Goal: Task Accomplishment & Management: Use online tool/utility

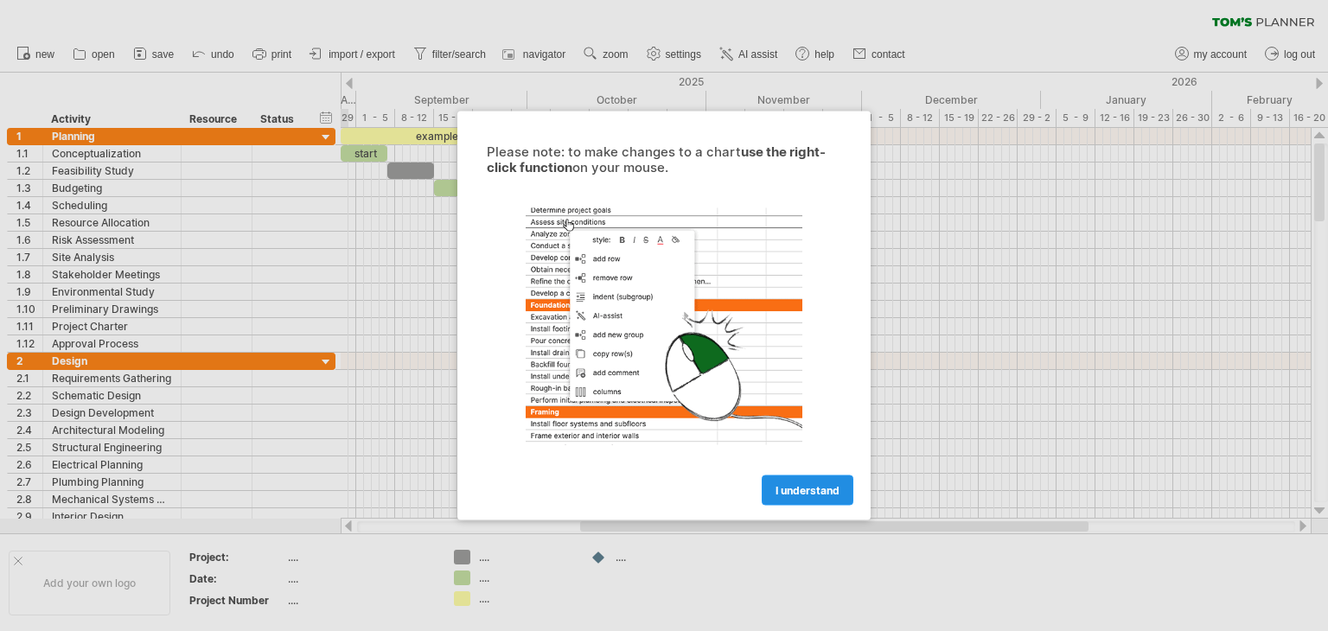
click at [805, 494] on span "I understand" at bounding box center [808, 490] width 64 height 13
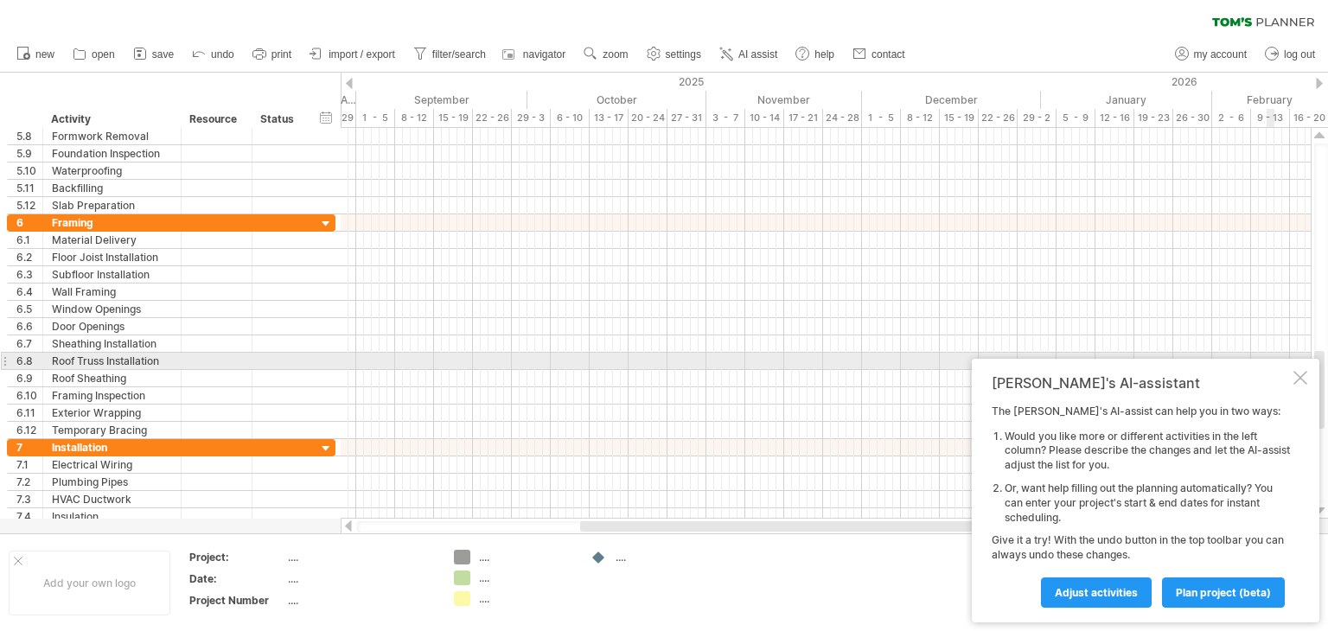
click at [1293, 368] on div "[PERSON_NAME]'s AI-assistant The [PERSON_NAME]'s AI-assist can help you in two …" at bounding box center [1146, 491] width 348 height 264
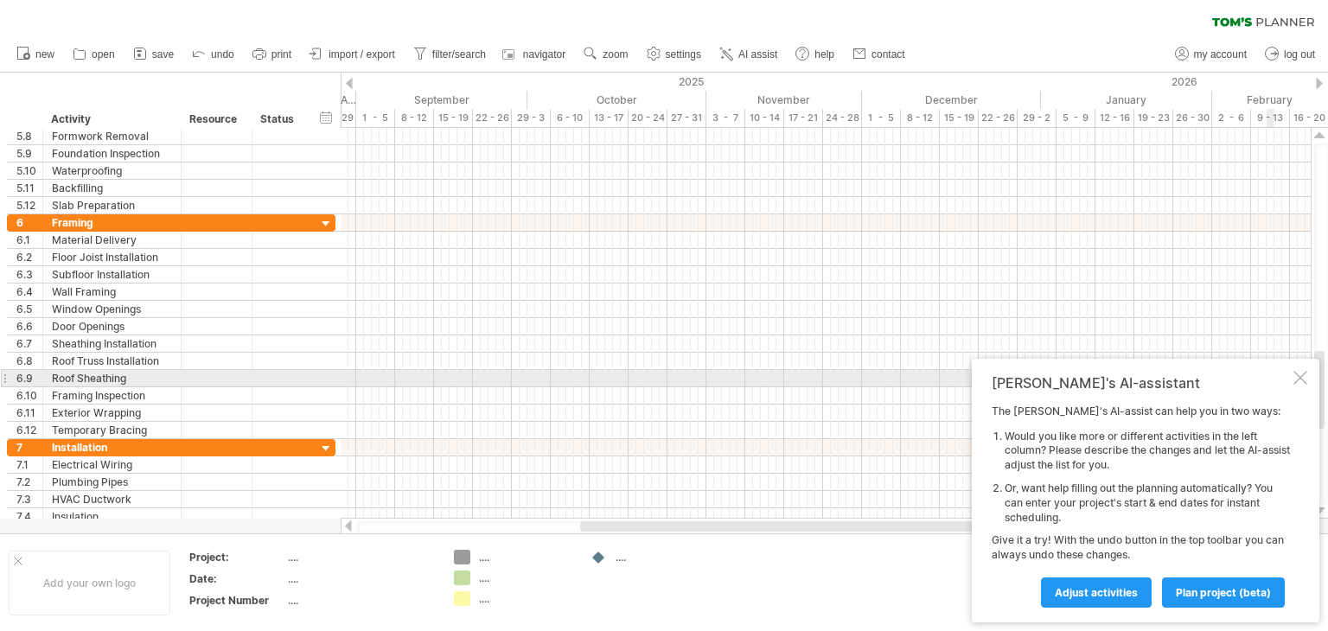
click at [1300, 384] on div at bounding box center [1301, 378] width 14 height 14
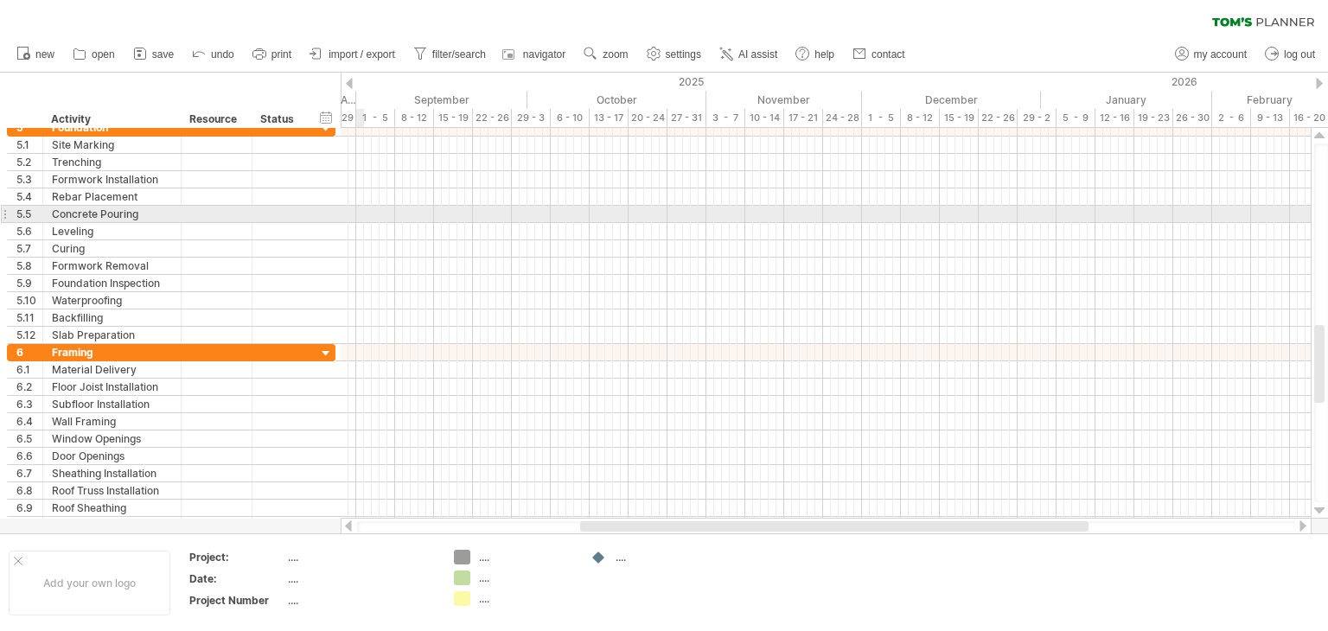
click at [357, 214] on div at bounding box center [826, 214] width 970 height 17
click at [356, 211] on div at bounding box center [826, 214] width 970 height 17
click at [356, 210] on div at bounding box center [826, 214] width 970 height 17
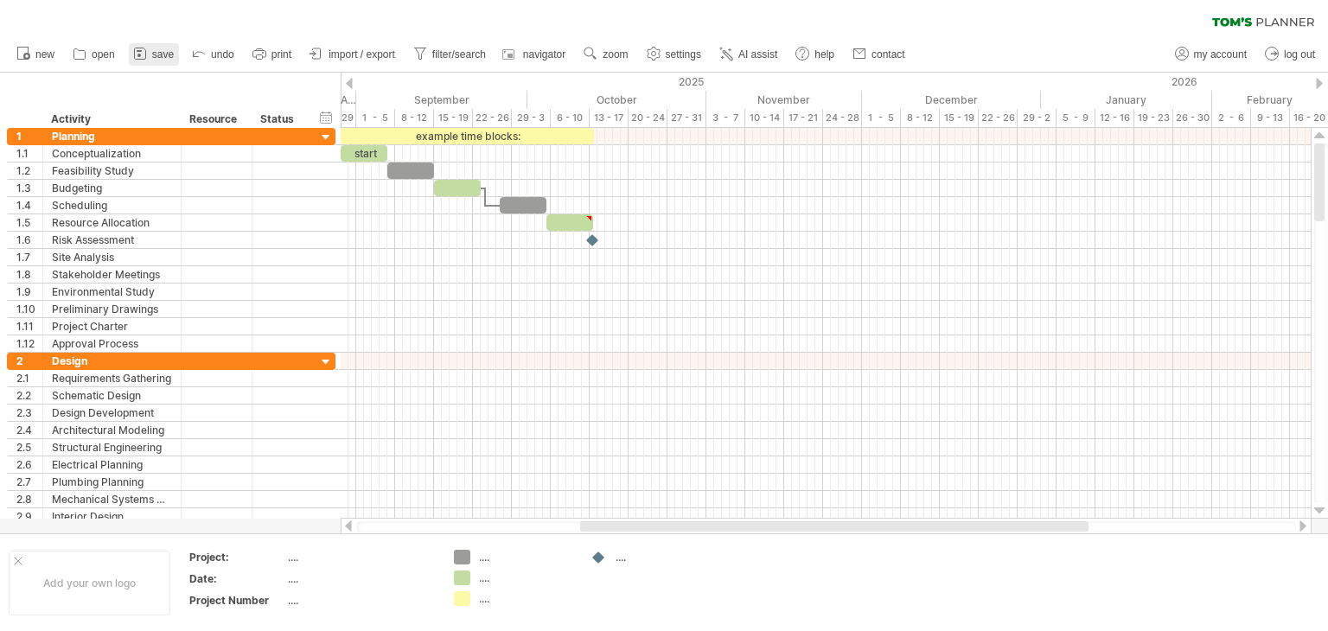
click at [160, 52] on span "save" at bounding box center [163, 54] width 22 height 12
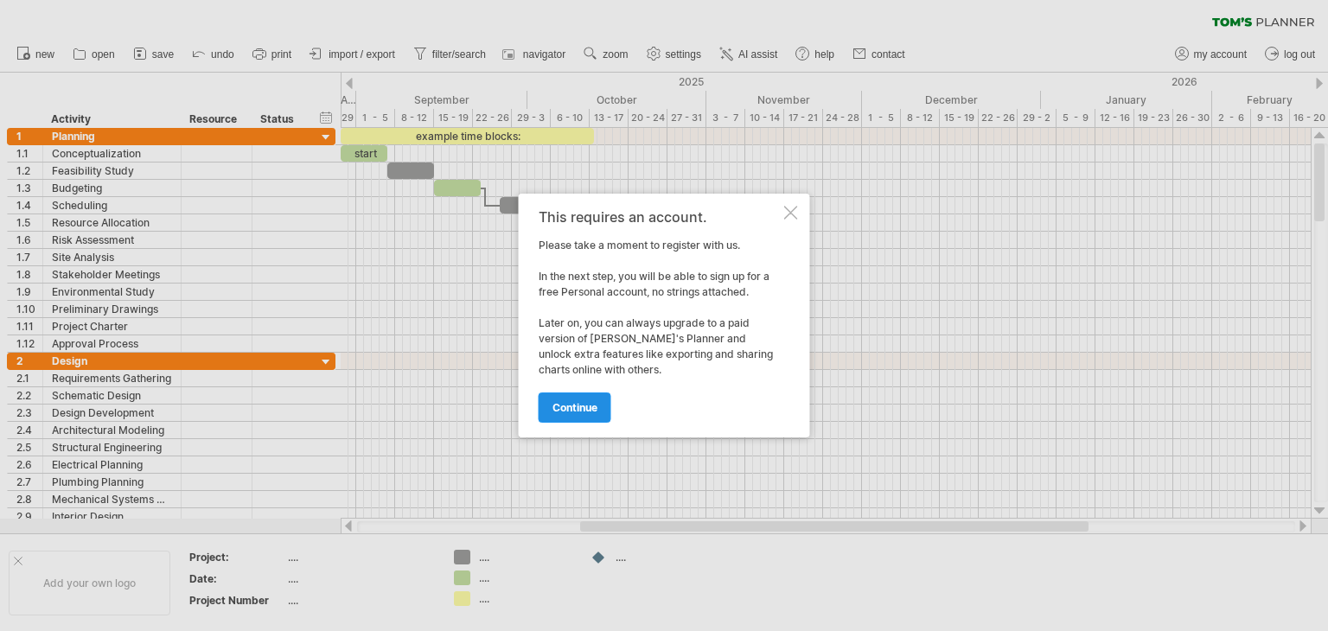
click at [574, 401] on span "continue" at bounding box center [575, 407] width 45 height 13
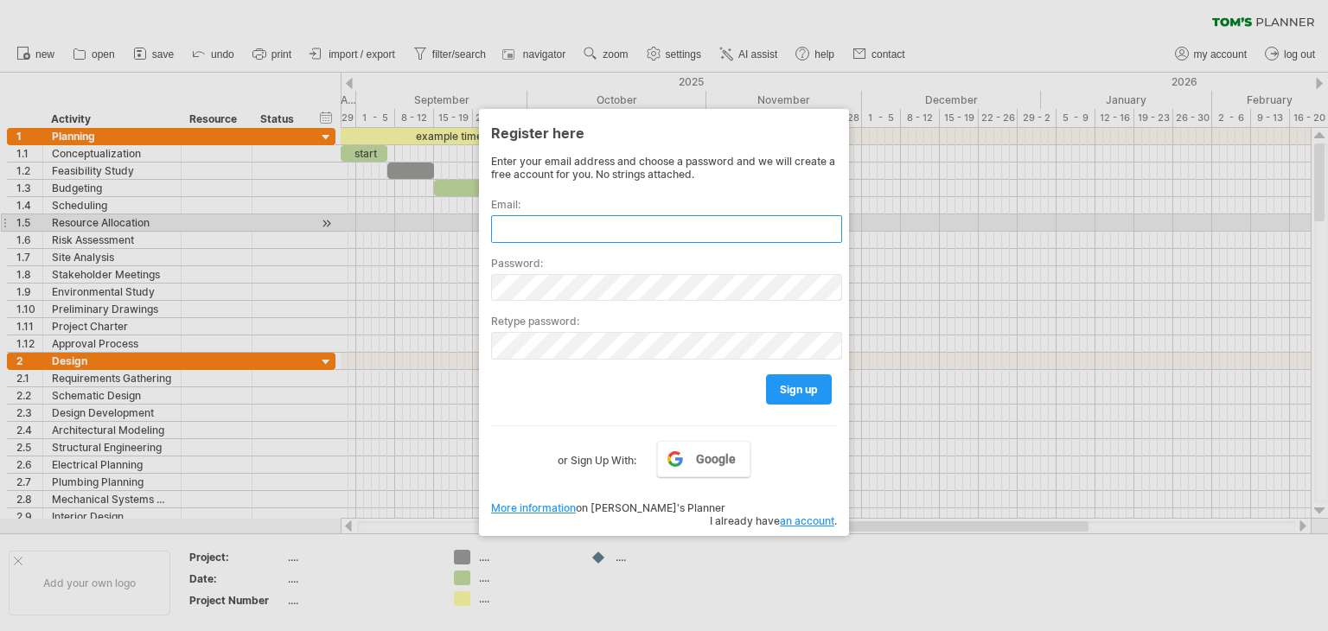
click at [633, 227] on input "text" at bounding box center [666, 229] width 351 height 28
type input "**********"
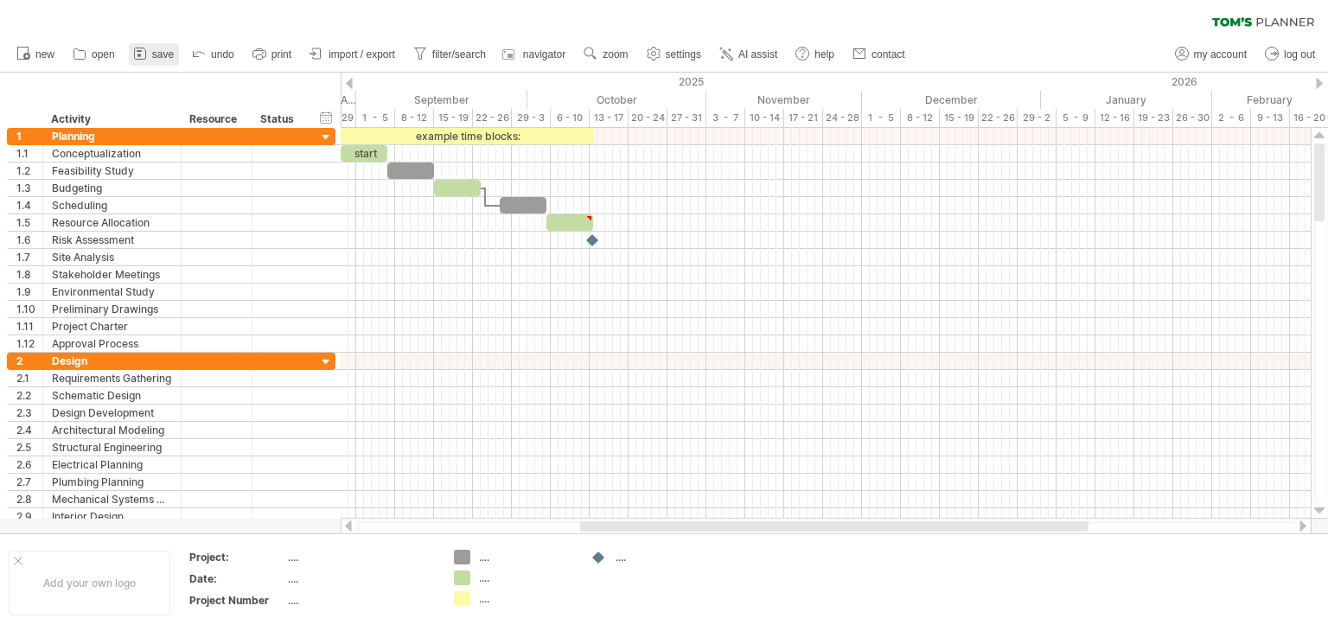
click at [154, 60] on span "save" at bounding box center [163, 54] width 22 height 12
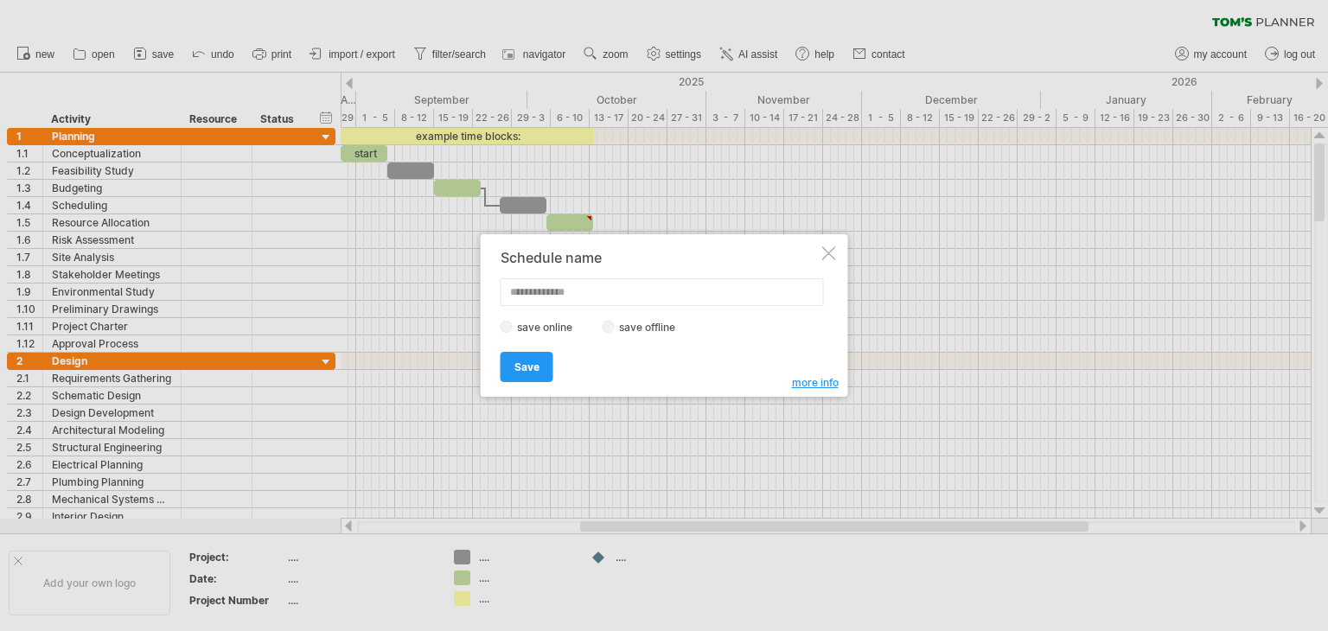
click at [580, 285] on input "text" at bounding box center [662, 292] width 323 height 28
click at [598, 298] on input "text" at bounding box center [662, 292] width 323 height 28
type input "**********"
click at [535, 364] on span "Save" at bounding box center [527, 367] width 25 height 13
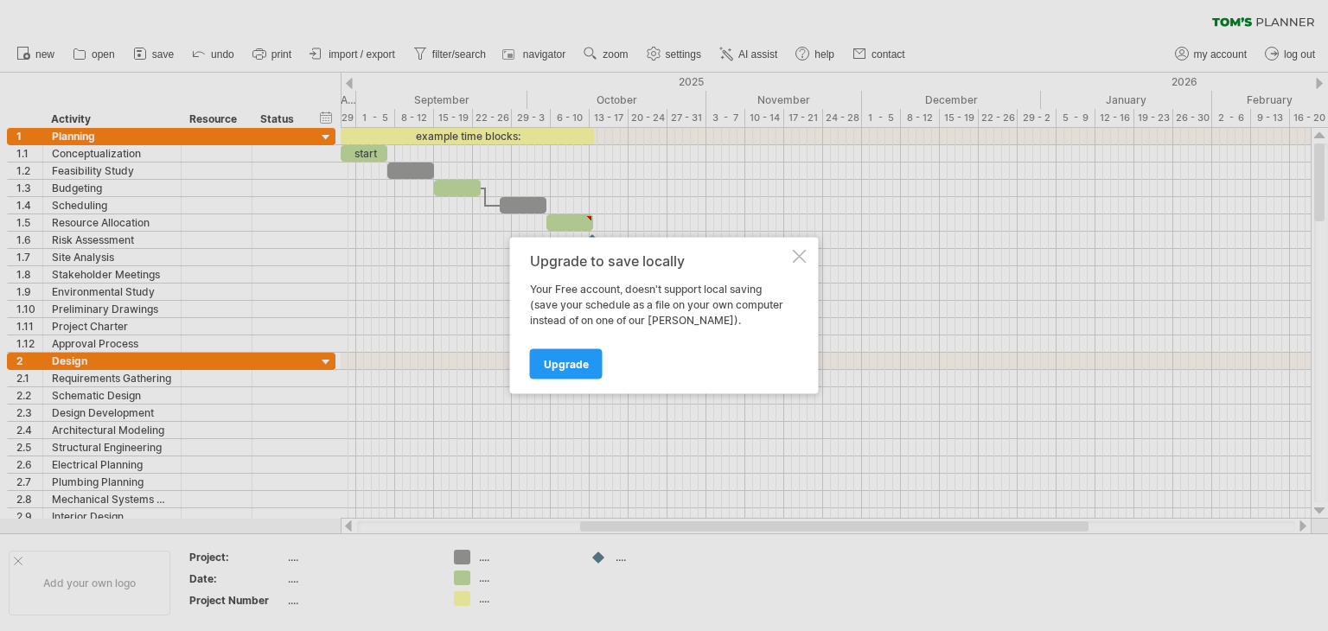
click at [797, 259] on div at bounding box center [800, 257] width 14 height 14
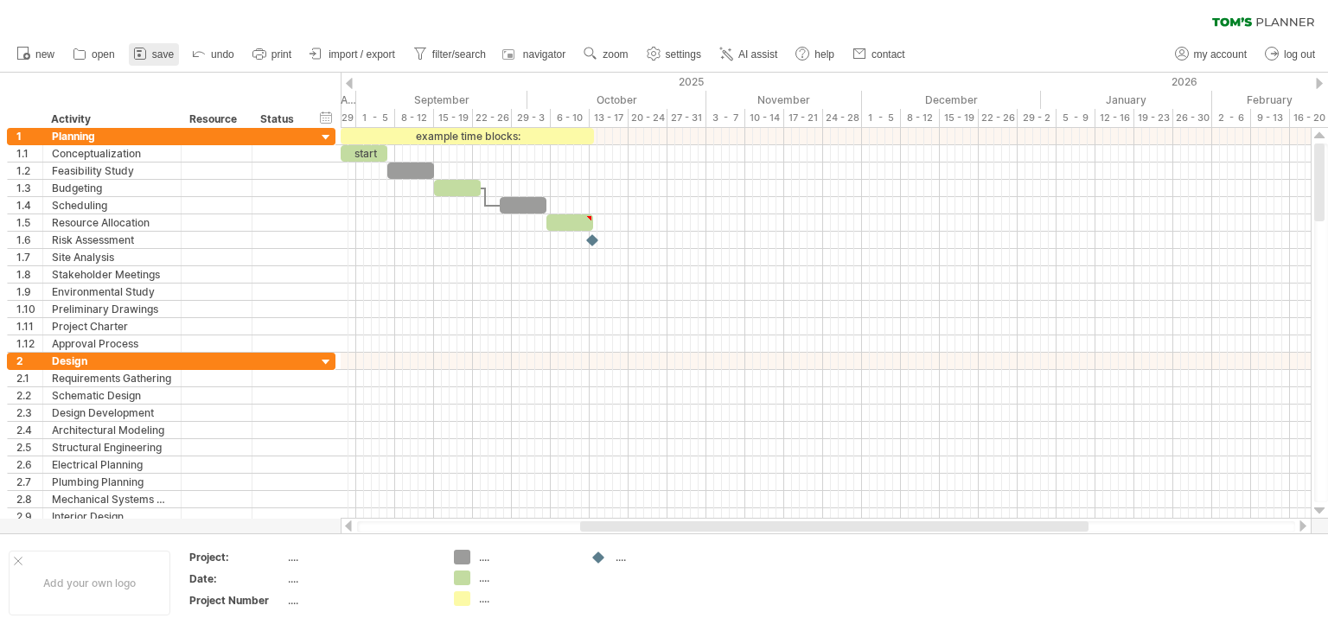
click at [156, 54] on span "save" at bounding box center [163, 54] width 22 height 12
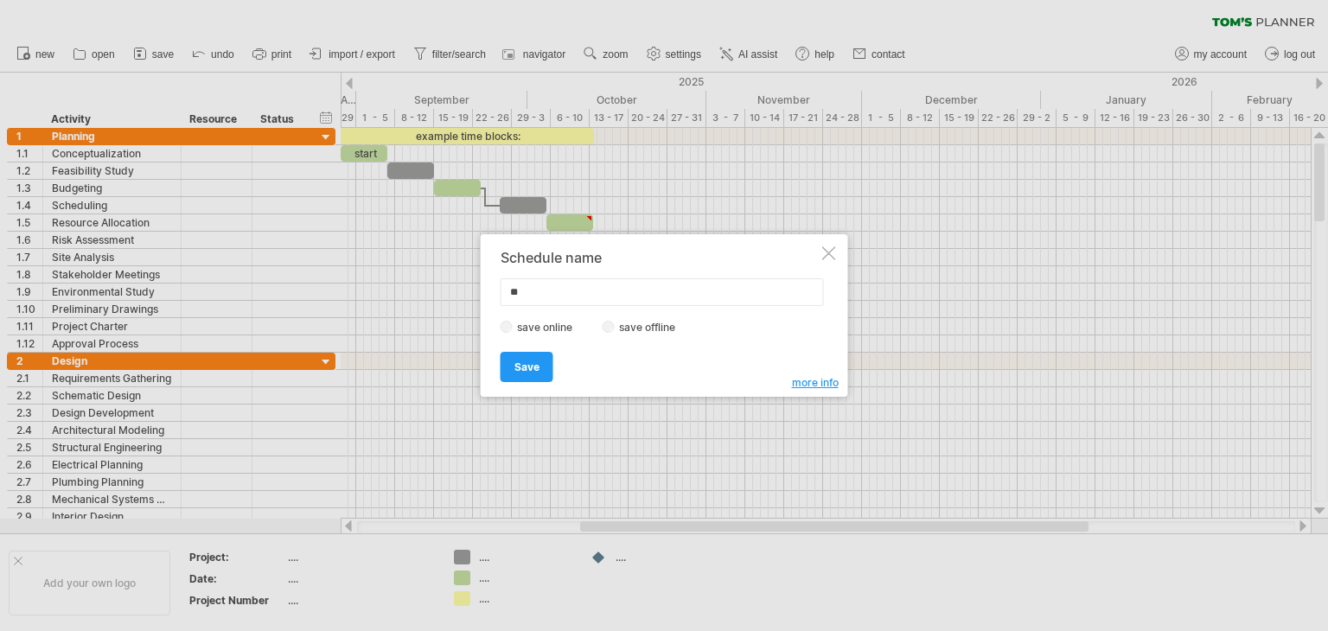
type input "*"
type input "**********"
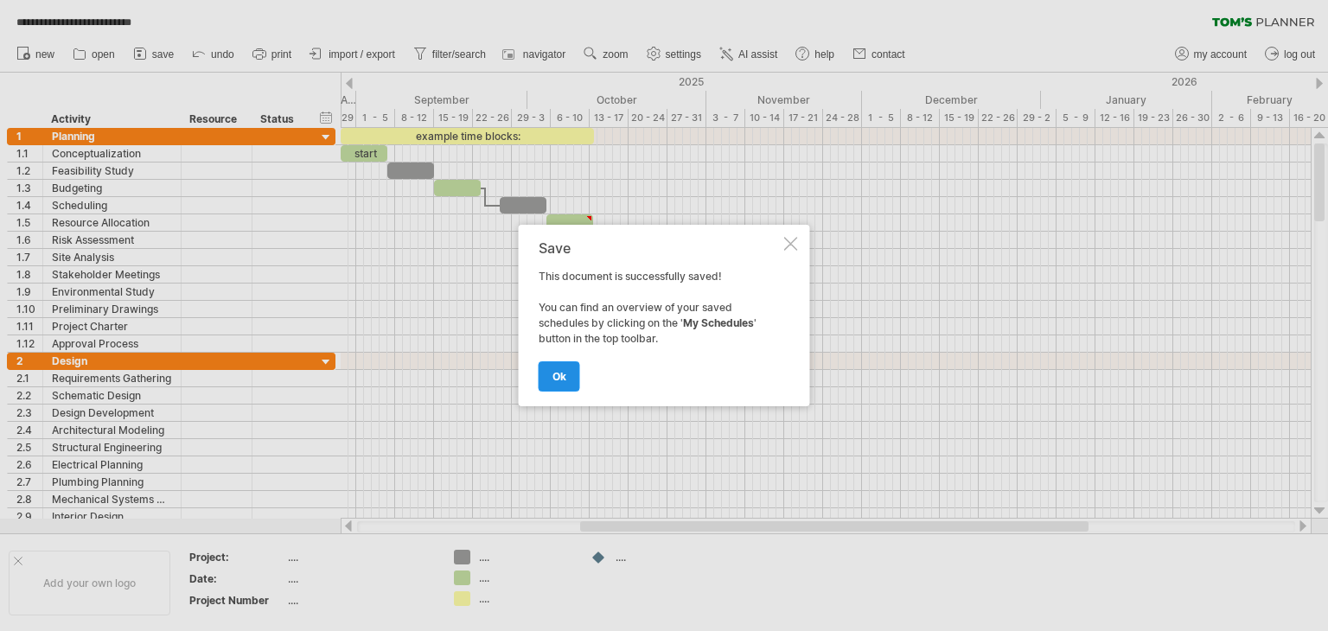
click at [559, 377] on span "ok" at bounding box center [560, 376] width 14 height 13
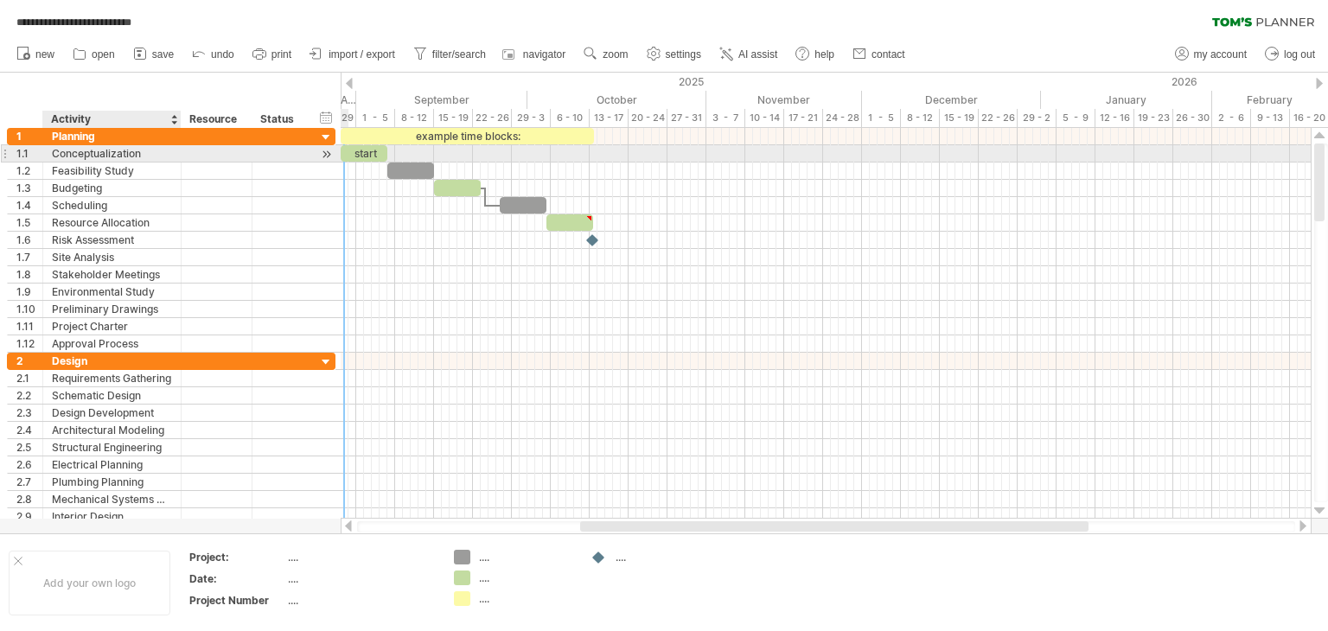
click at [107, 158] on div "Conceptualization" at bounding box center [112, 153] width 120 height 16
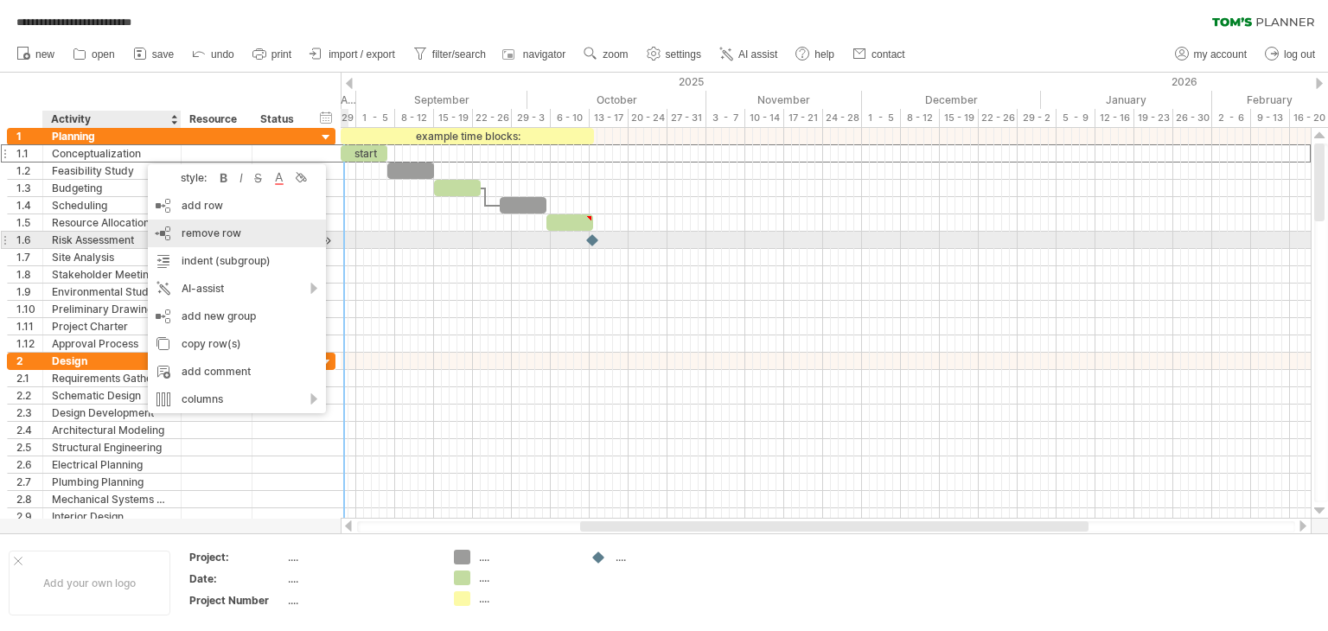
click at [225, 233] on span "remove row" at bounding box center [212, 233] width 60 height 13
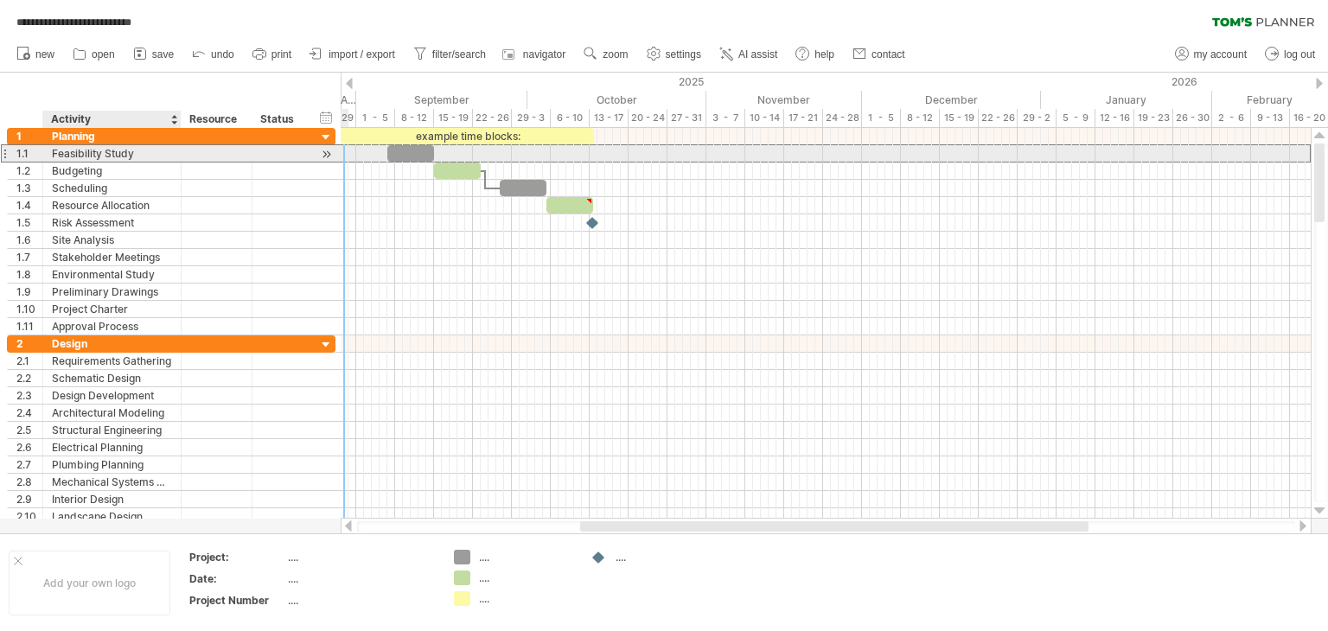
click at [138, 154] on div "Feasibility Study" at bounding box center [112, 153] width 120 height 16
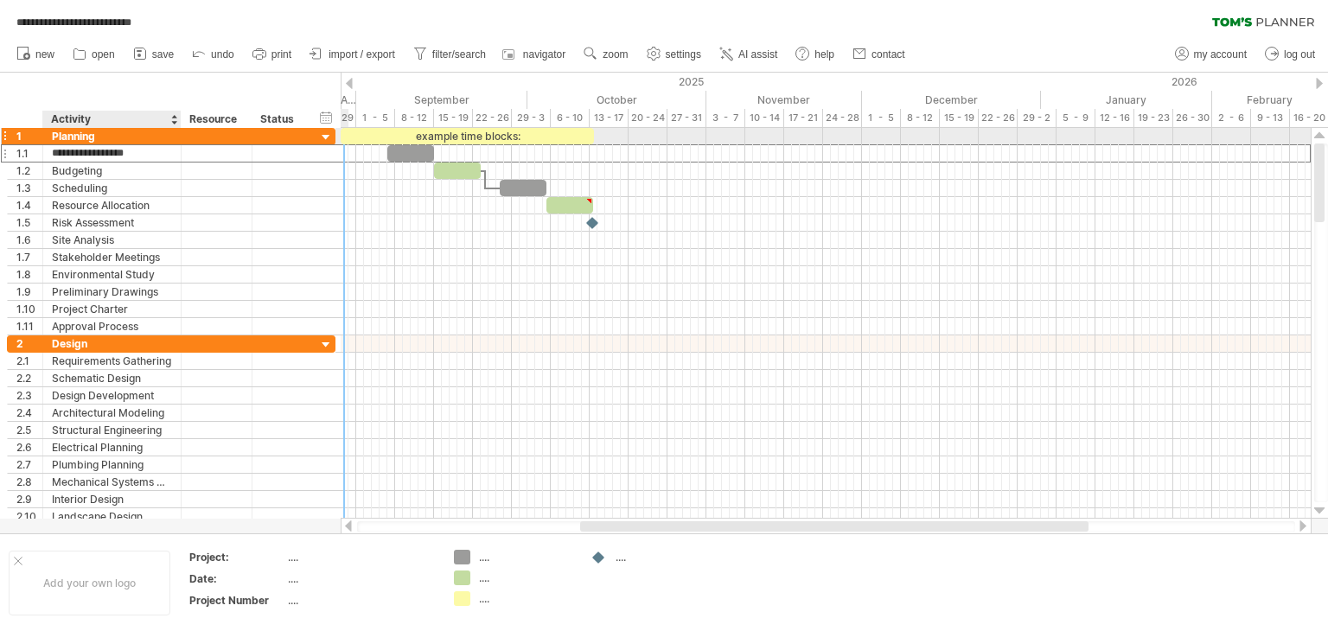
click at [159, 139] on div "Planning" at bounding box center [112, 136] width 120 height 16
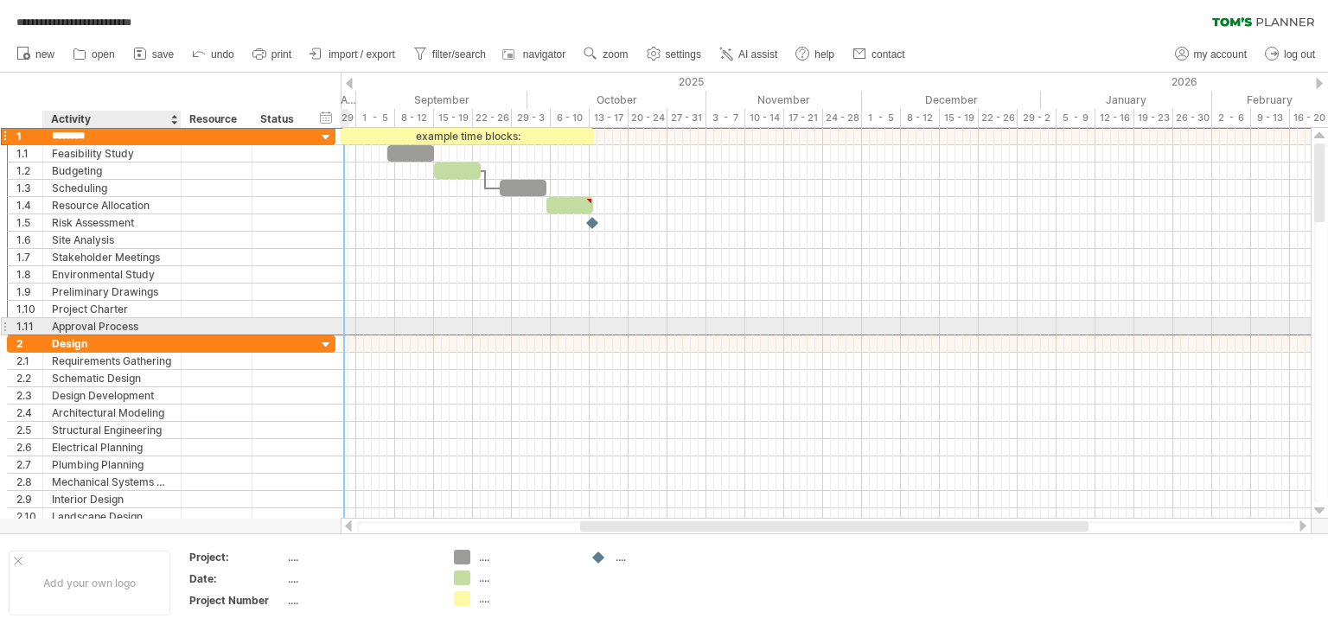
click at [149, 326] on div "Approval Process" at bounding box center [112, 326] width 120 height 16
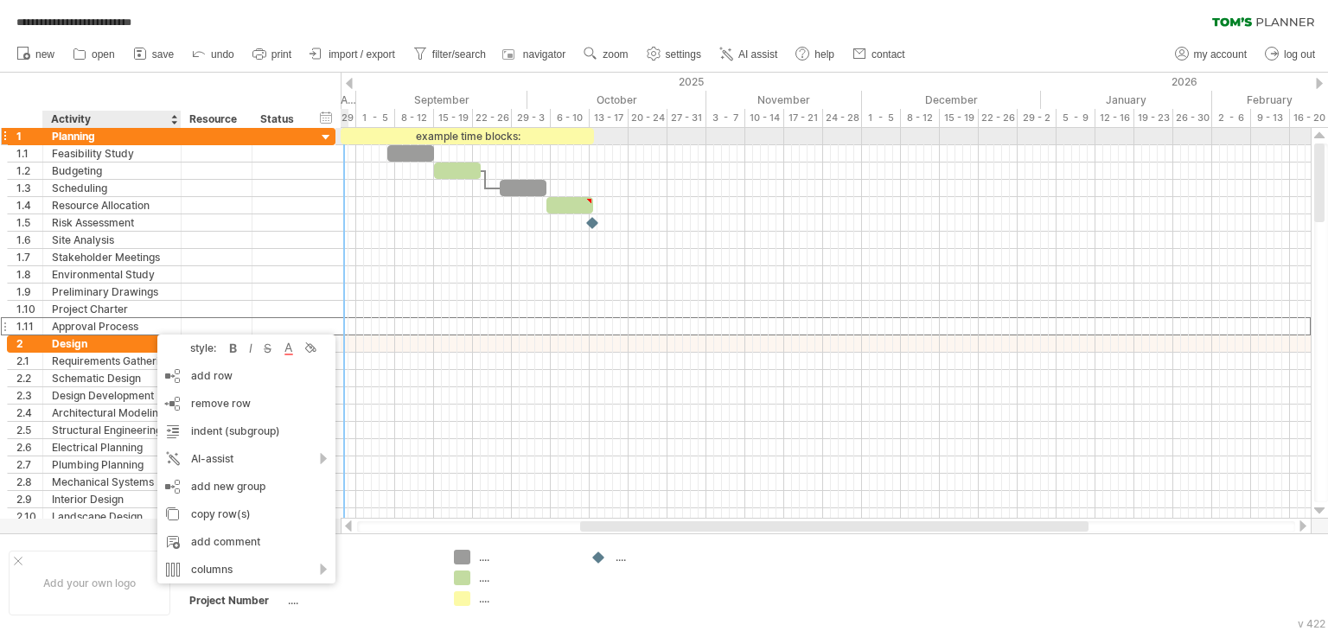
click at [150, 142] on div "Planning" at bounding box center [112, 136] width 120 height 16
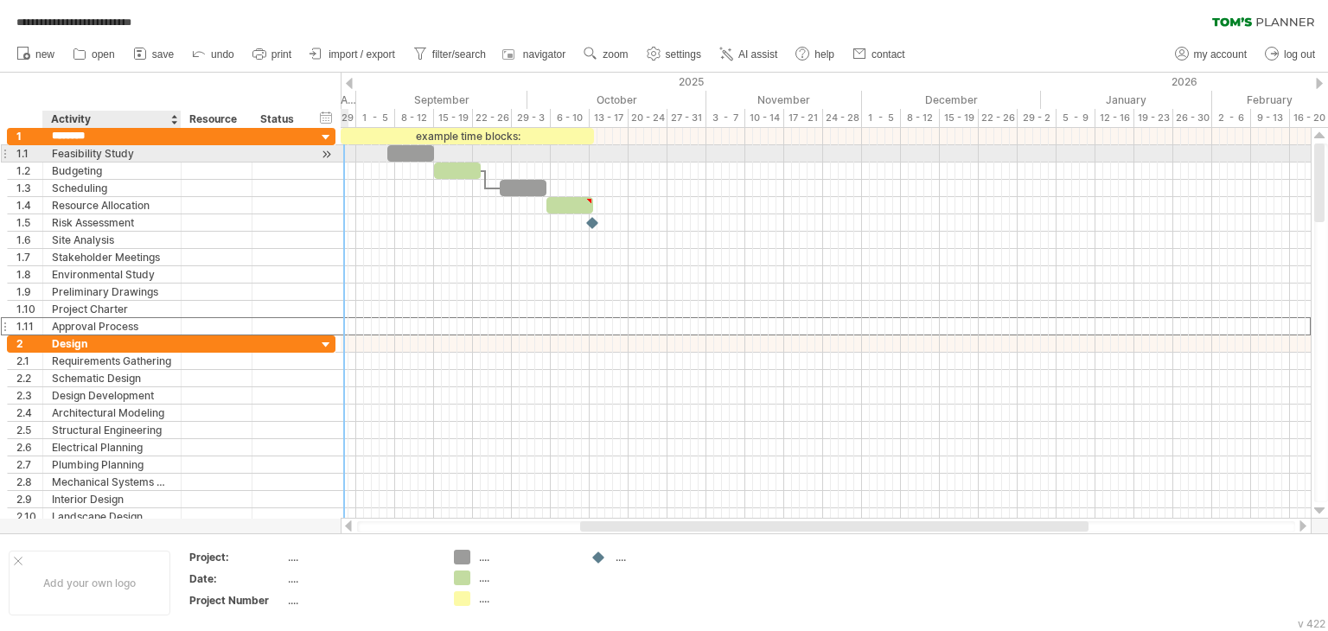
click at [147, 151] on div "Feasibility Study" at bounding box center [112, 153] width 120 height 16
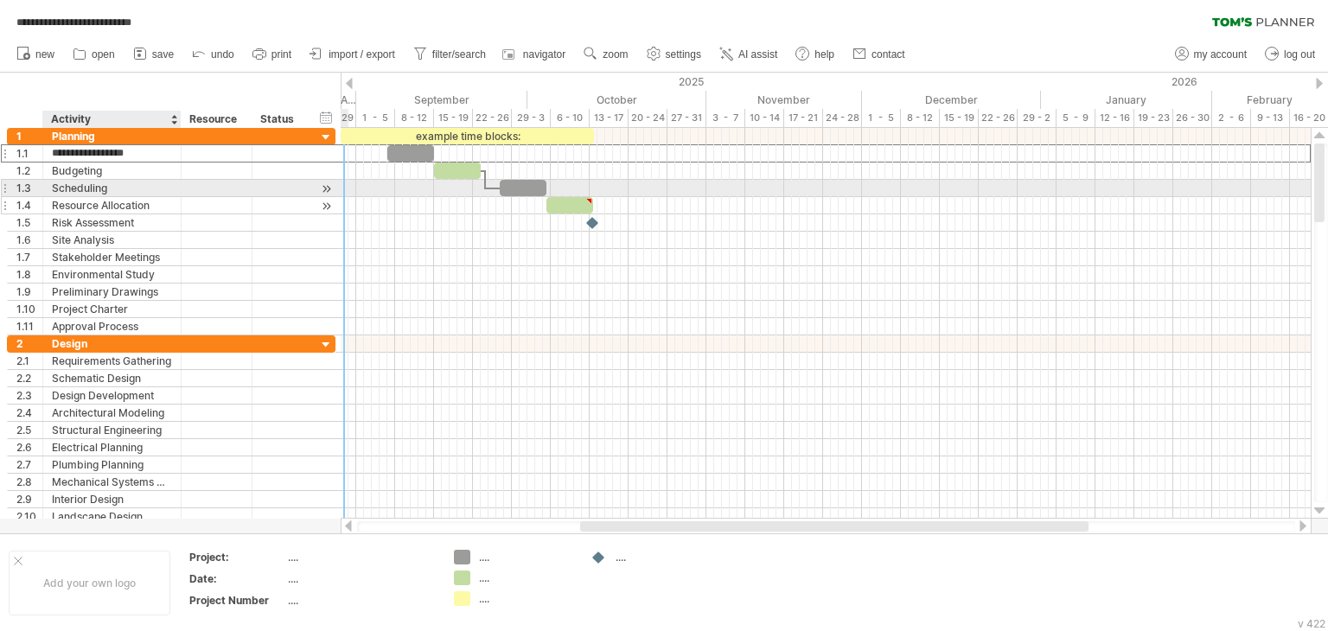
click at [165, 197] on div "Resource Allocation" at bounding box center [112, 205] width 120 height 16
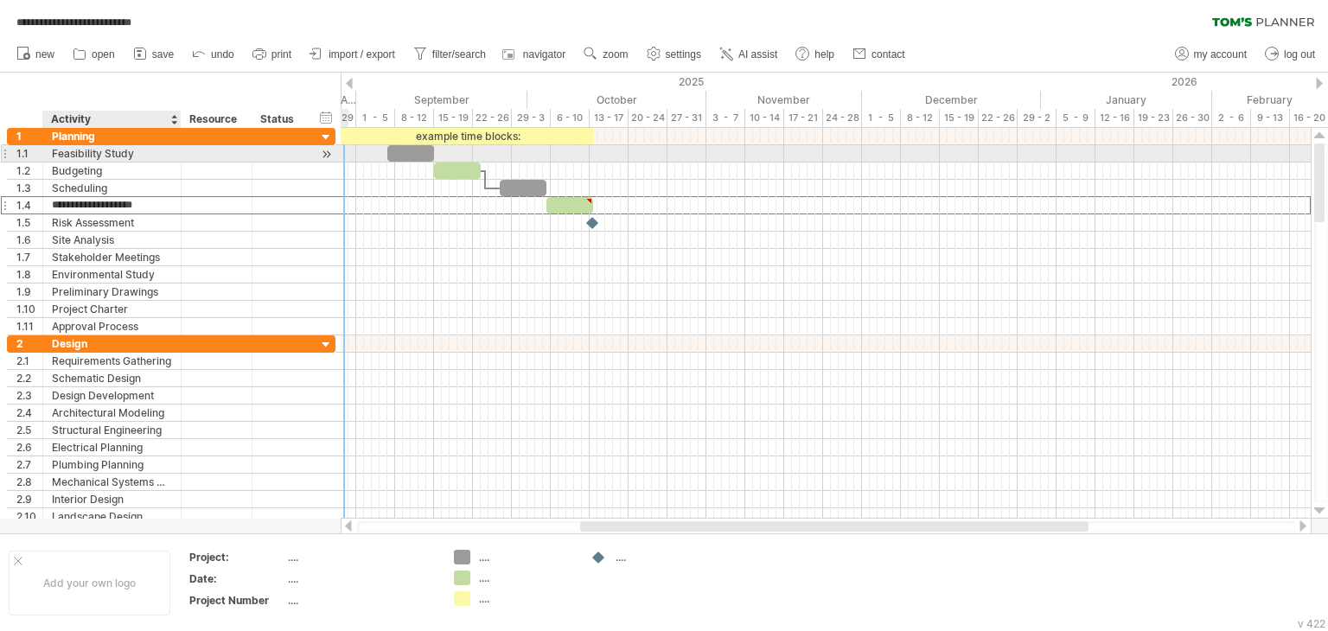
click at [163, 152] on div "Feasibility Study" at bounding box center [112, 153] width 120 height 16
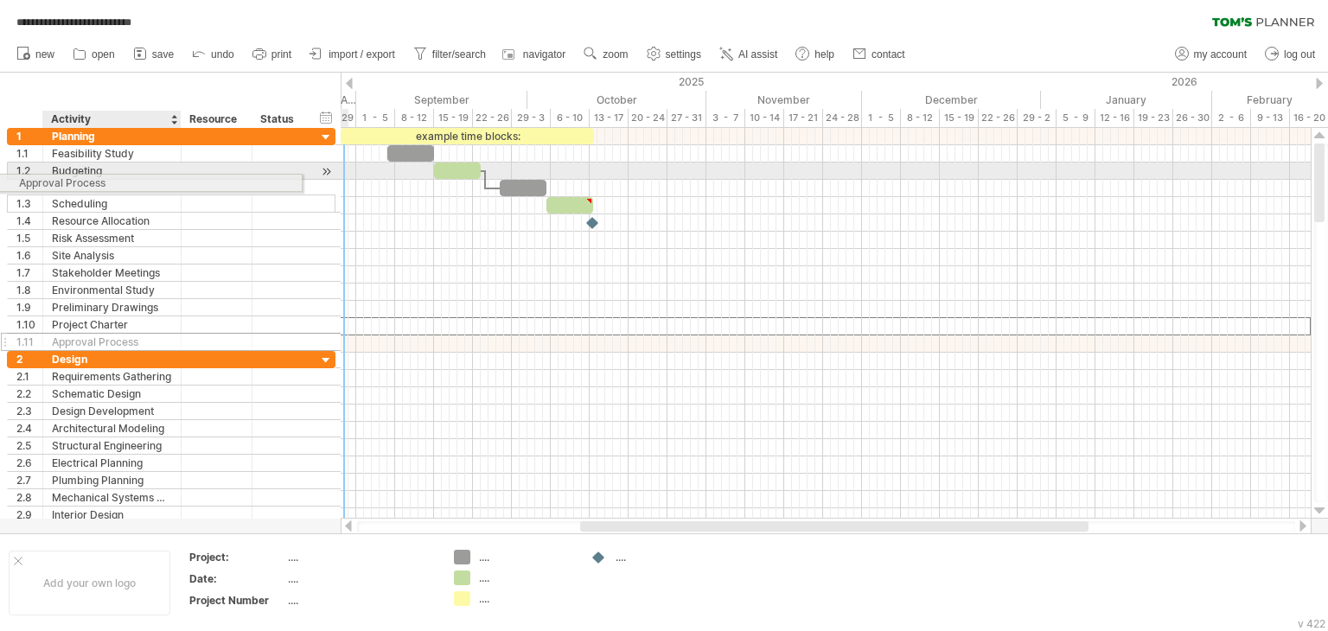
drag, startPoint x: 159, startPoint y: 330, endPoint x: 118, endPoint y: 185, distance: 150.0
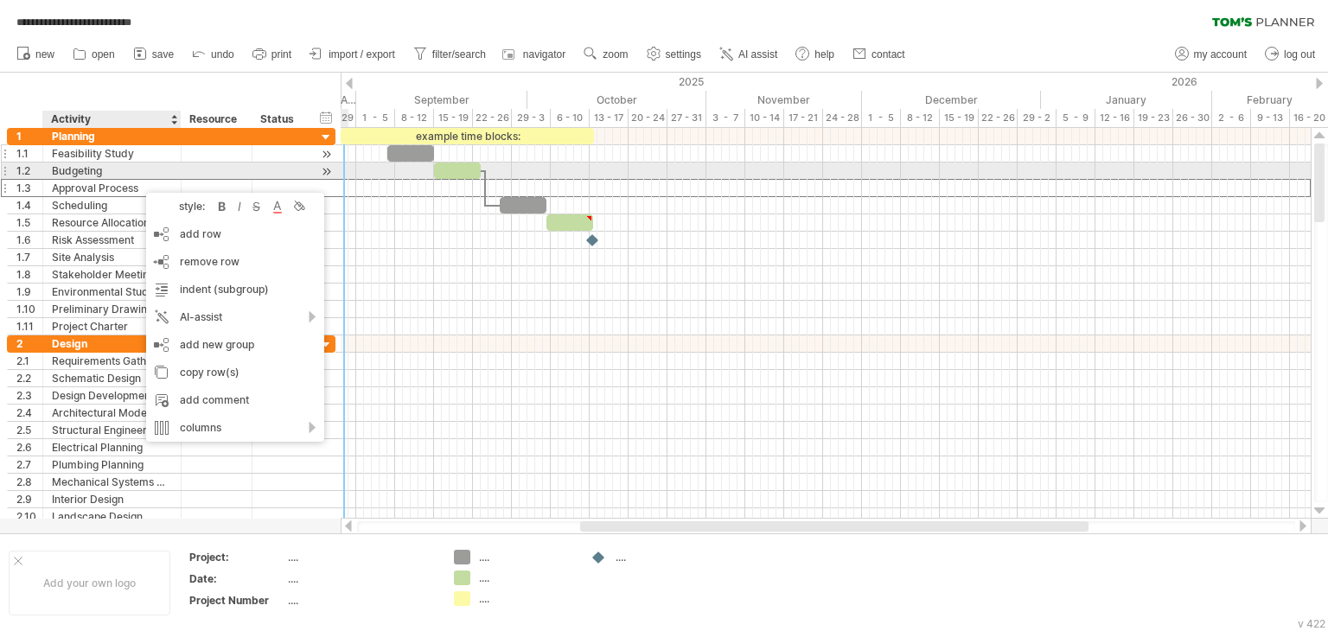
click at [154, 154] on div "Feasibility Study" at bounding box center [112, 153] width 120 height 16
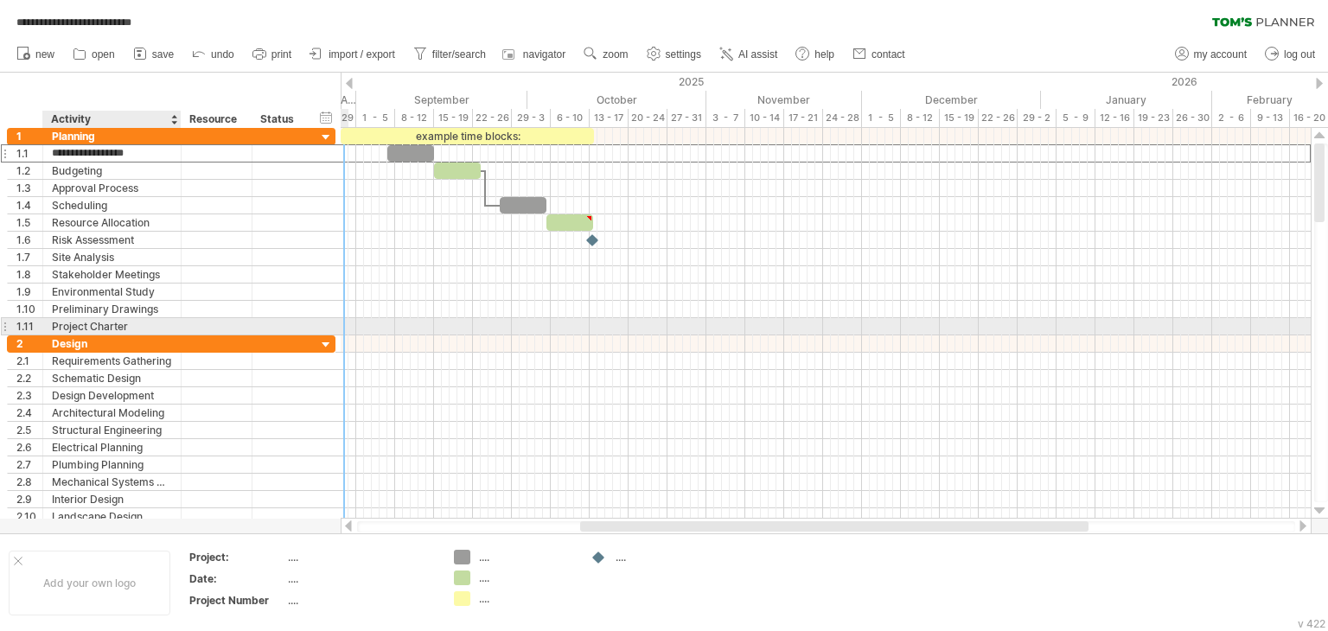
click at [142, 323] on div "Project Charter" at bounding box center [112, 326] width 120 height 16
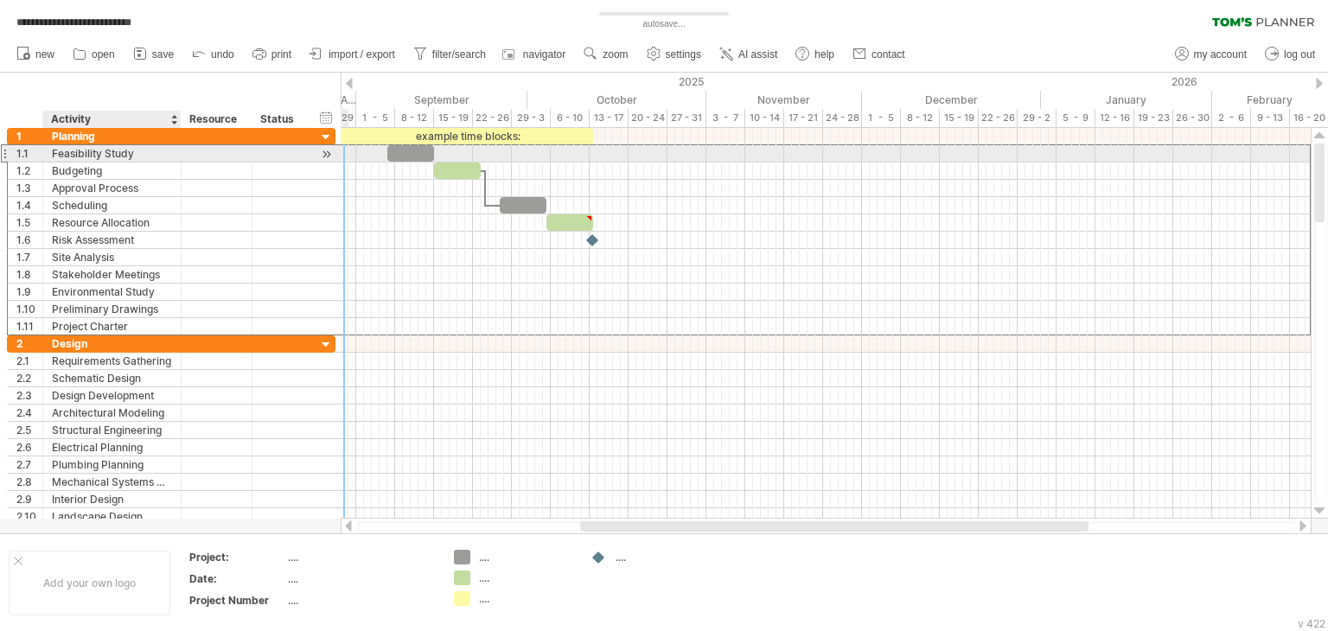
click at [135, 156] on div "Feasibility Study" at bounding box center [112, 153] width 120 height 16
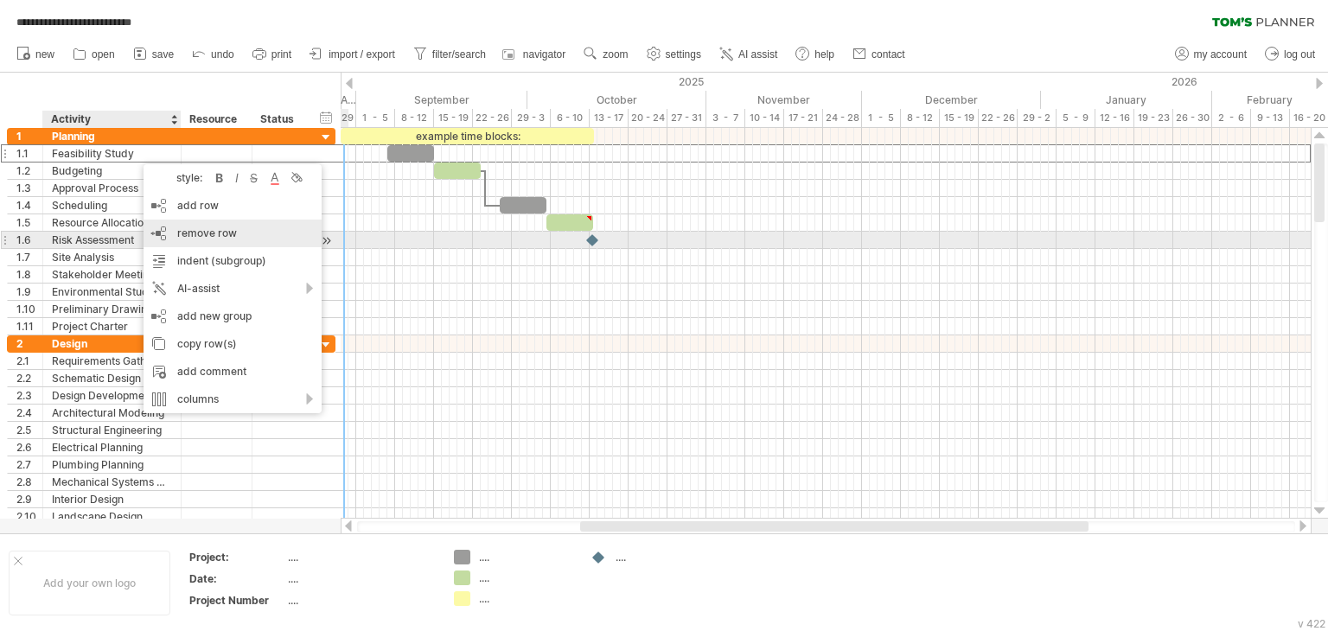
click at [214, 236] on span "remove row" at bounding box center [207, 233] width 60 height 13
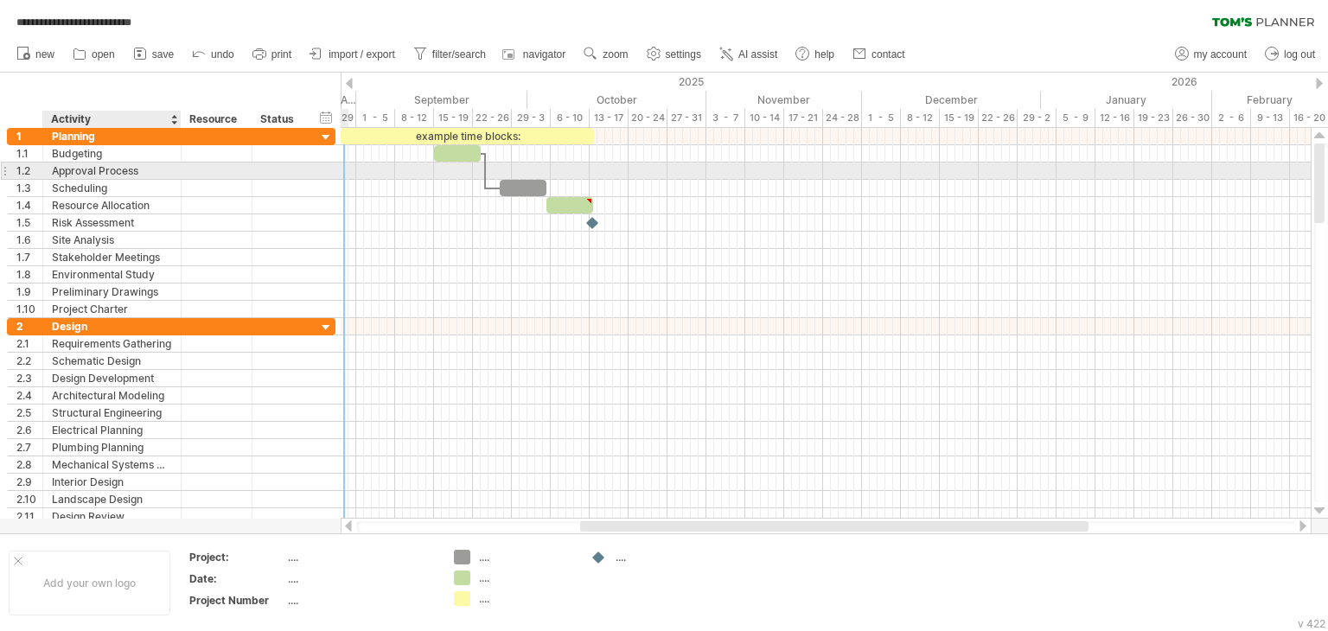
click at [141, 163] on div "Approval Process" at bounding box center [112, 171] width 120 height 16
click at [138, 167] on input "**********" at bounding box center [112, 171] width 120 height 16
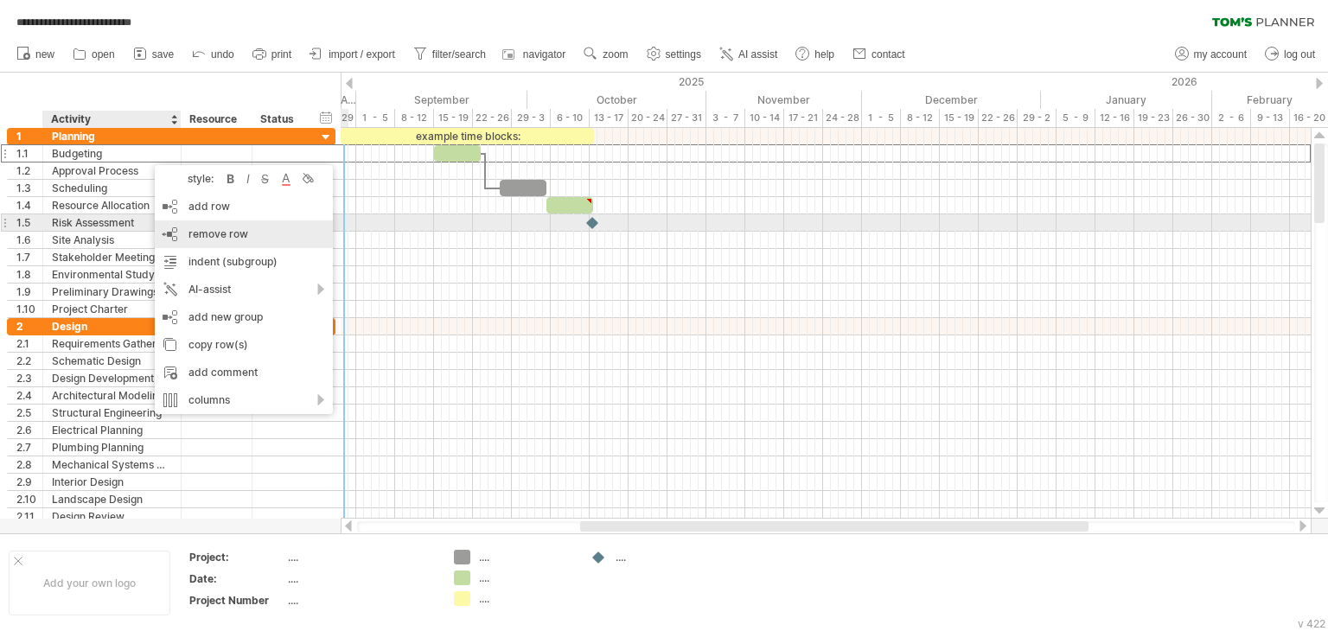
click at [228, 229] on span "remove row" at bounding box center [219, 233] width 60 height 13
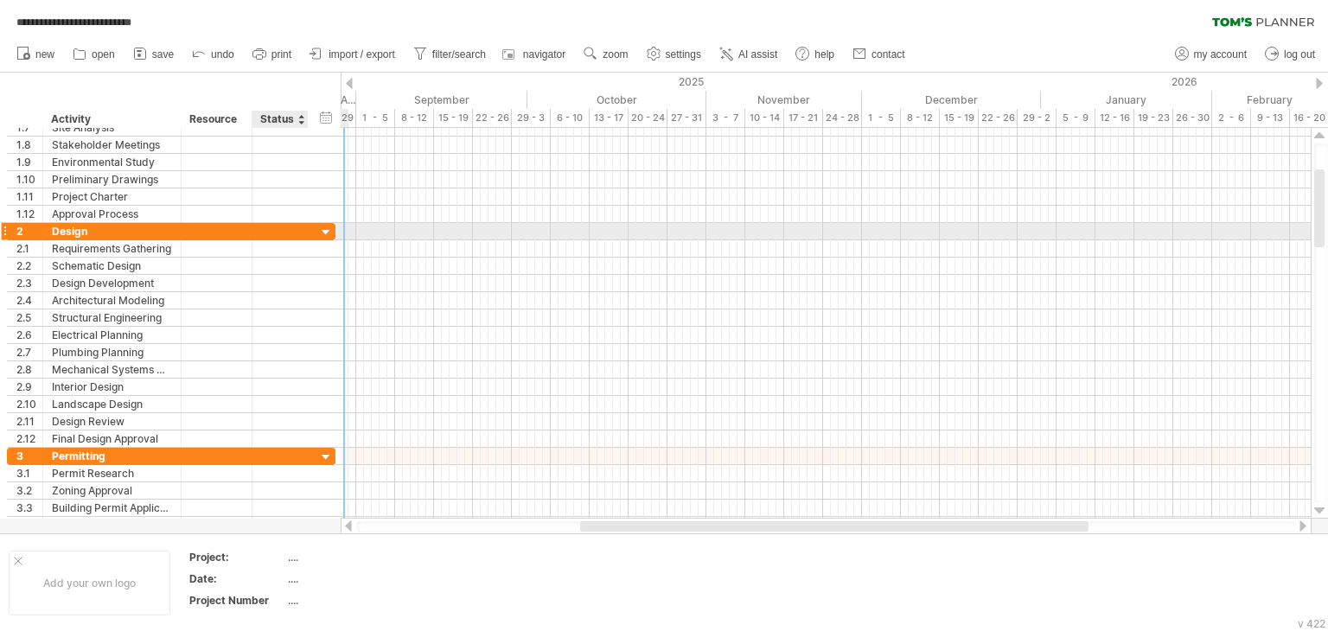
click at [323, 236] on div at bounding box center [326, 233] width 16 height 16
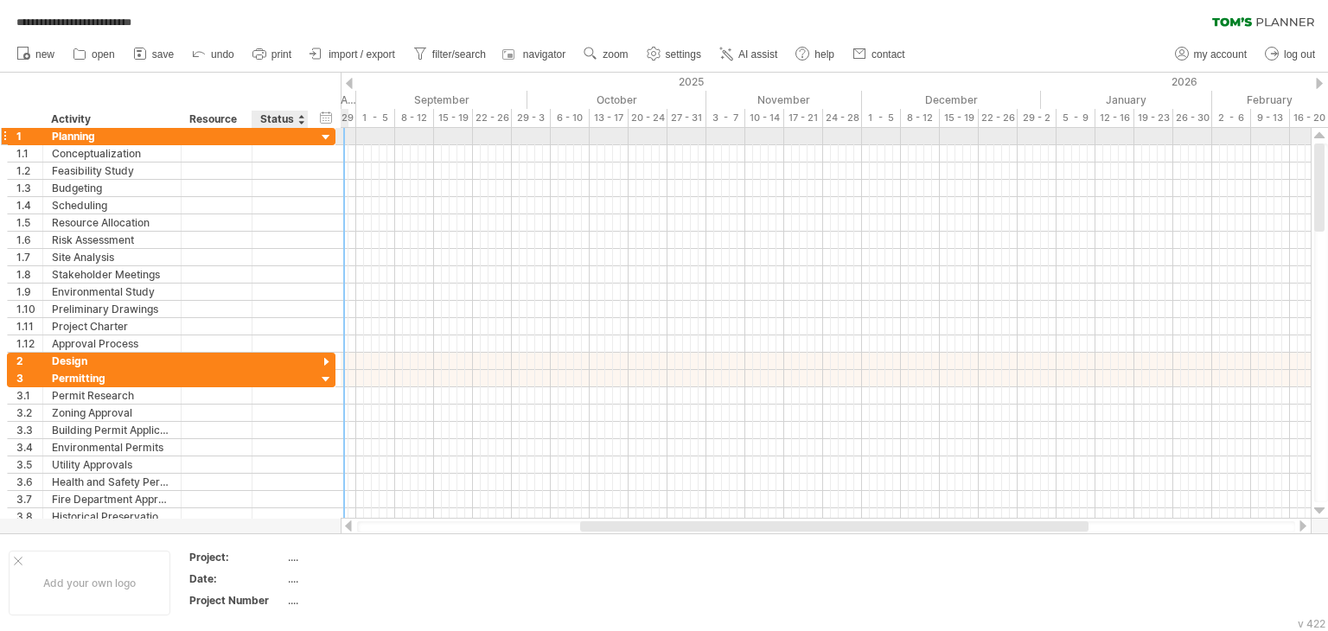
click at [326, 136] on div at bounding box center [326, 138] width 16 height 16
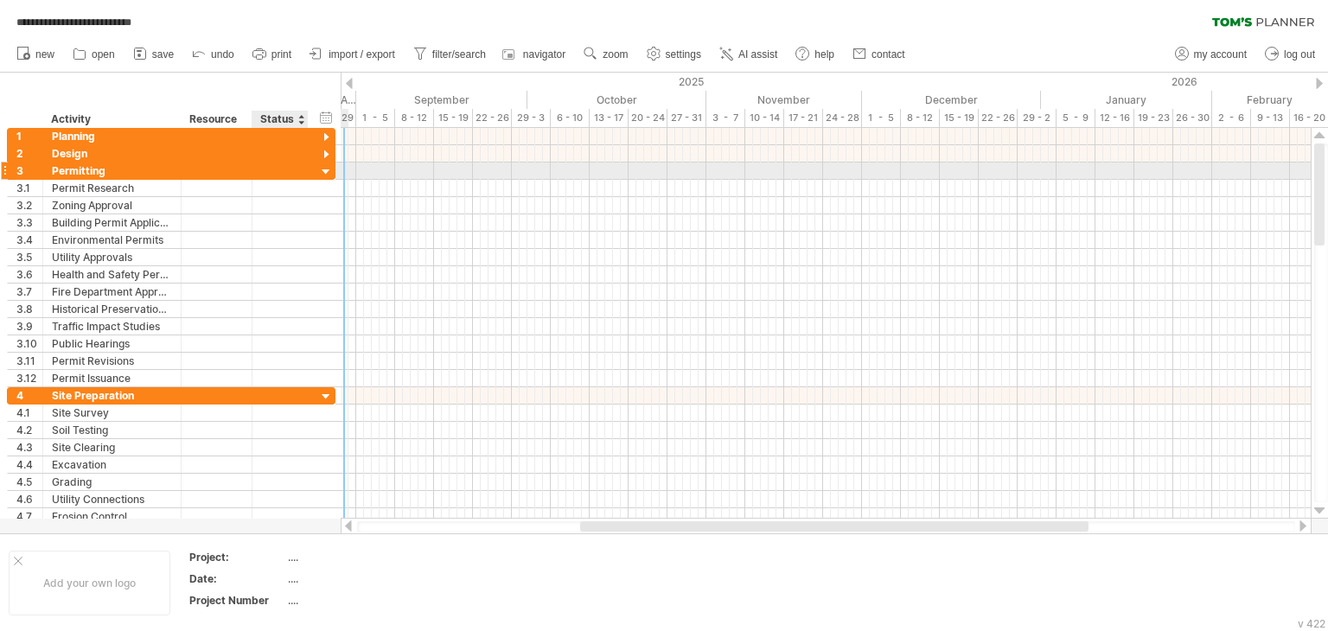
click at [323, 168] on div at bounding box center [326, 172] width 16 height 16
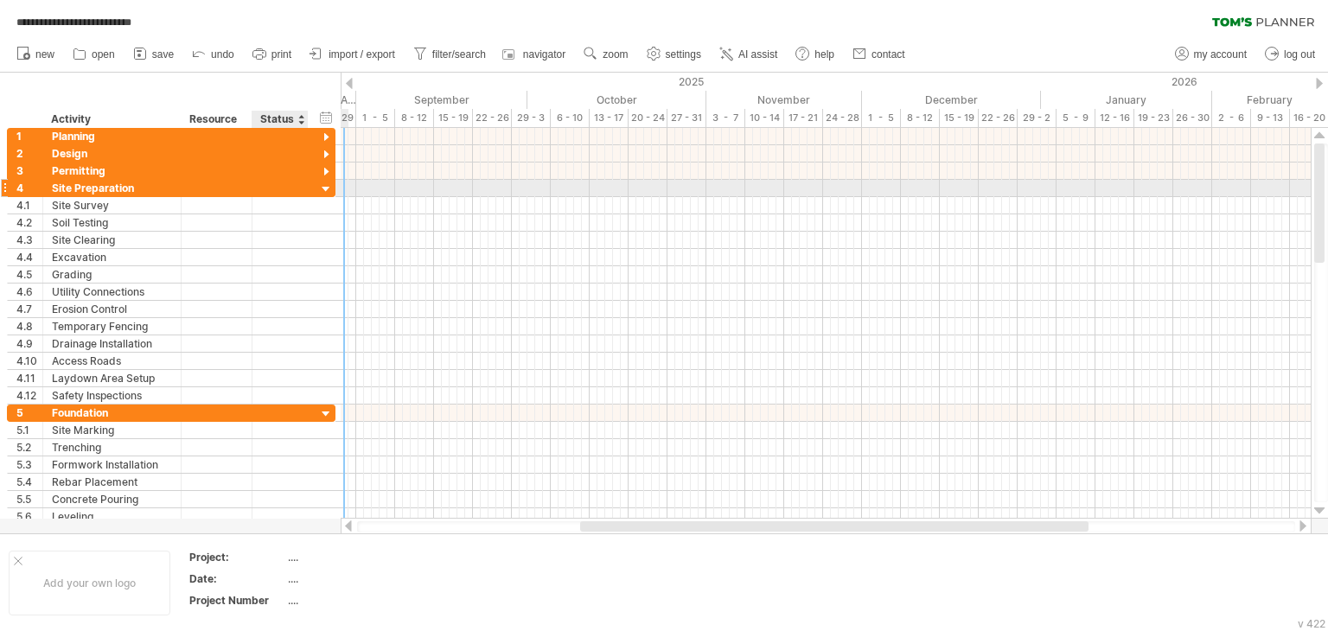
click at [325, 187] on div at bounding box center [326, 190] width 16 height 16
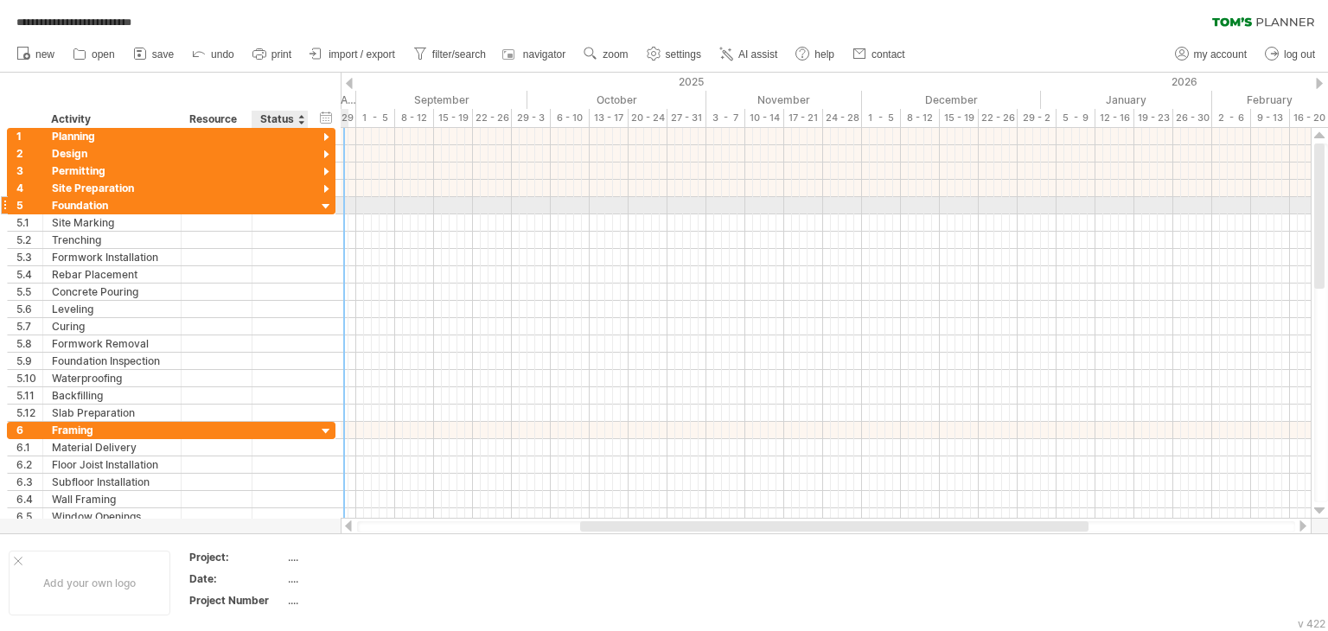
click at [328, 205] on div at bounding box center [326, 207] width 16 height 16
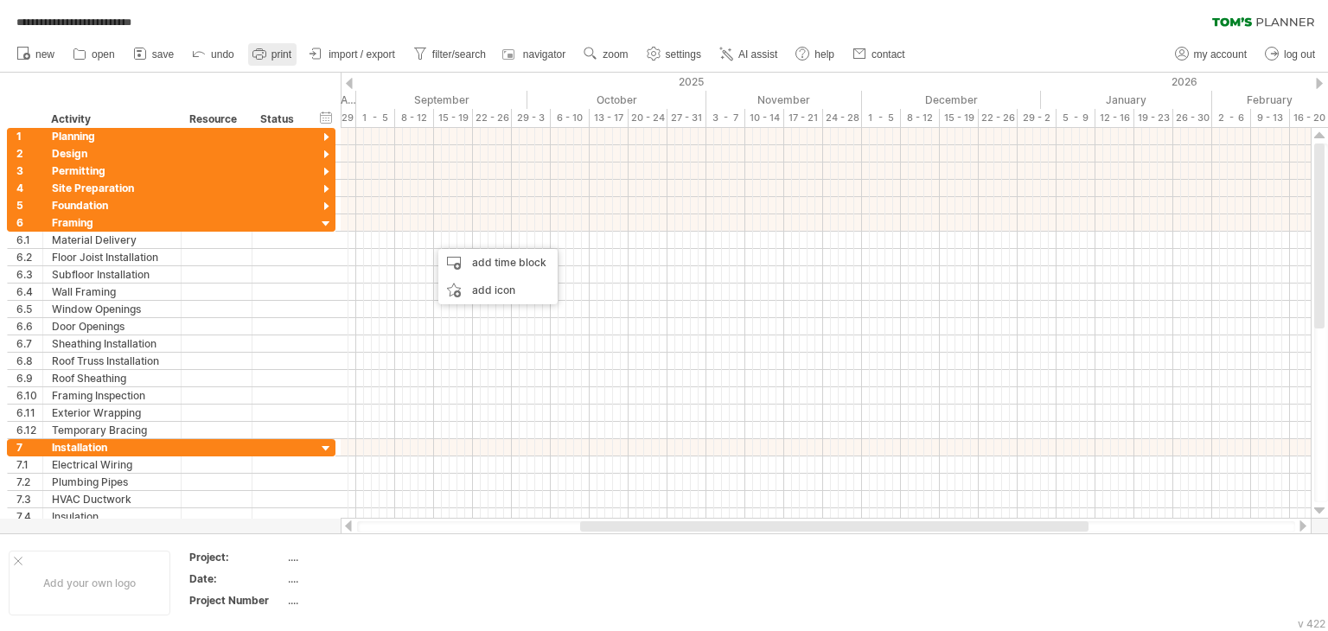
click at [285, 52] on span "print" at bounding box center [282, 54] width 20 height 12
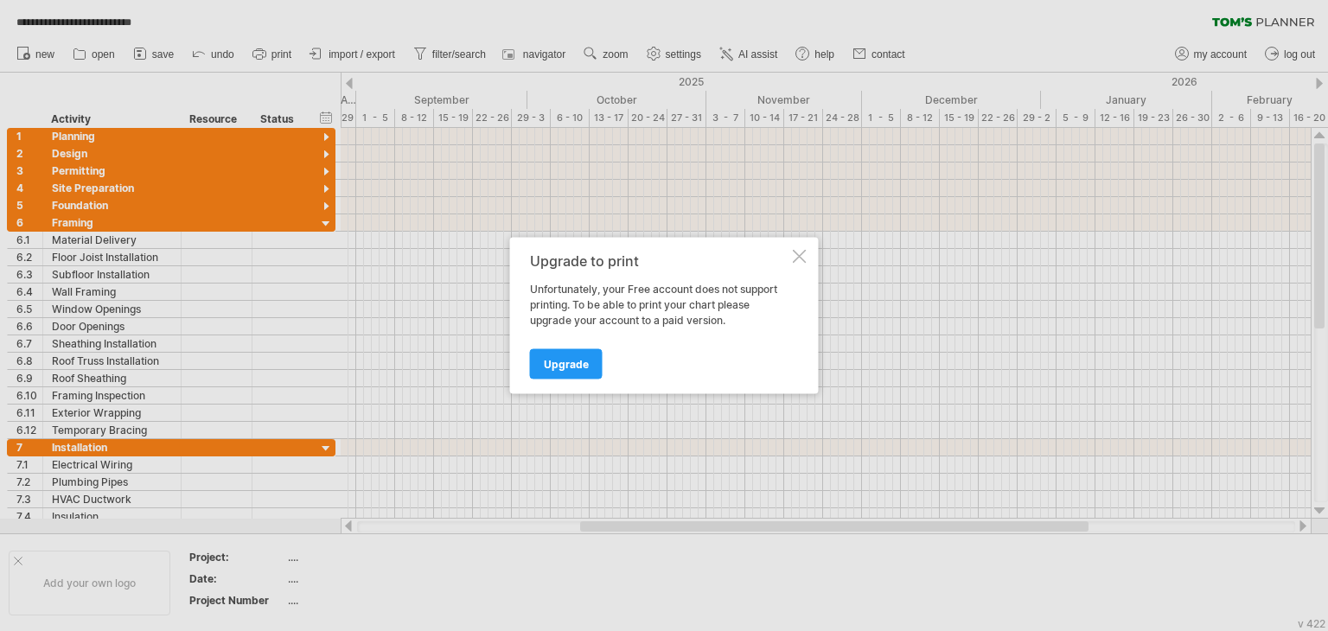
click at [795, 250] on div at bounding box center [800, 257] width 14 height 14
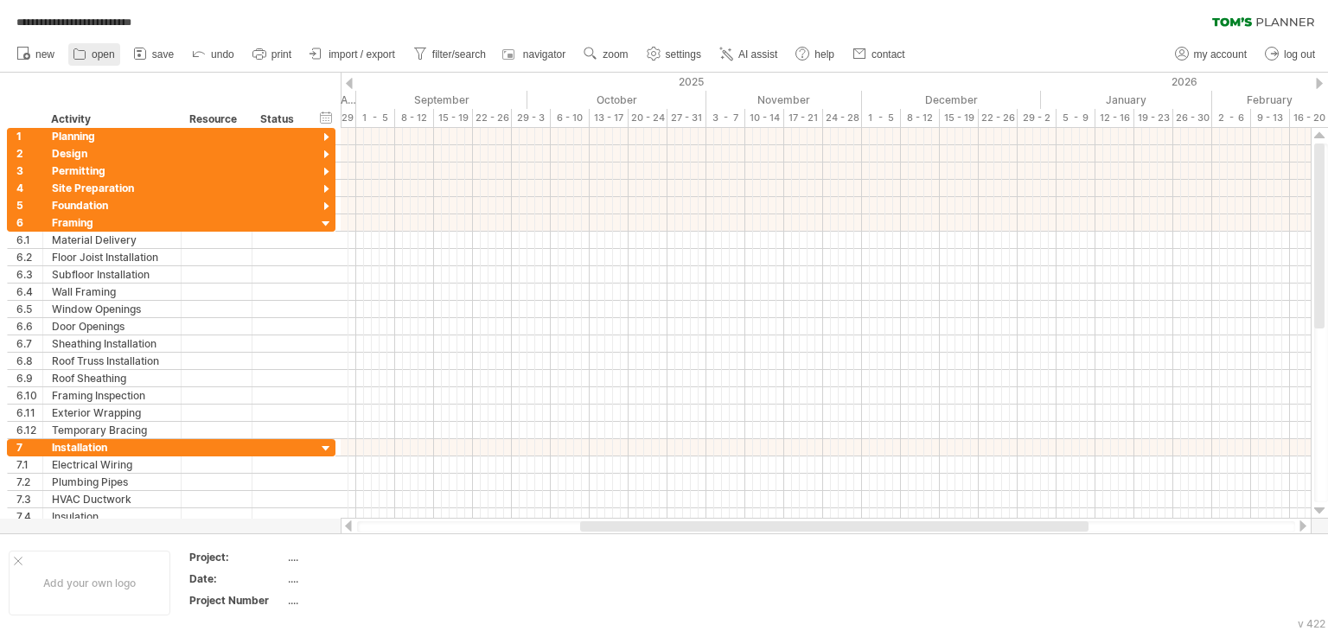
click at [107, 51] on span "open" at bounding box center [103, 54] width 23 height 12
type input "**********"
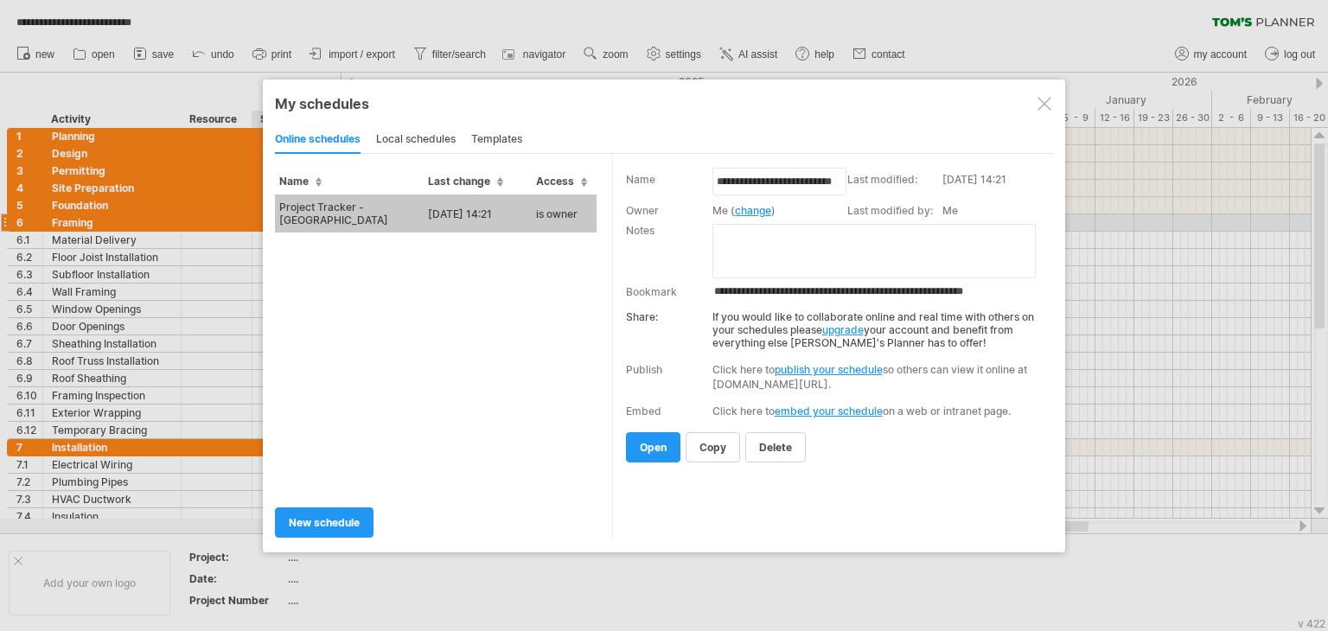
click at [785, 246] on textarea at bounding box center [874, 251] width 323 height 54
click at [654, 443] on span "open" at bounding box center [653, 447] width 27 height 13
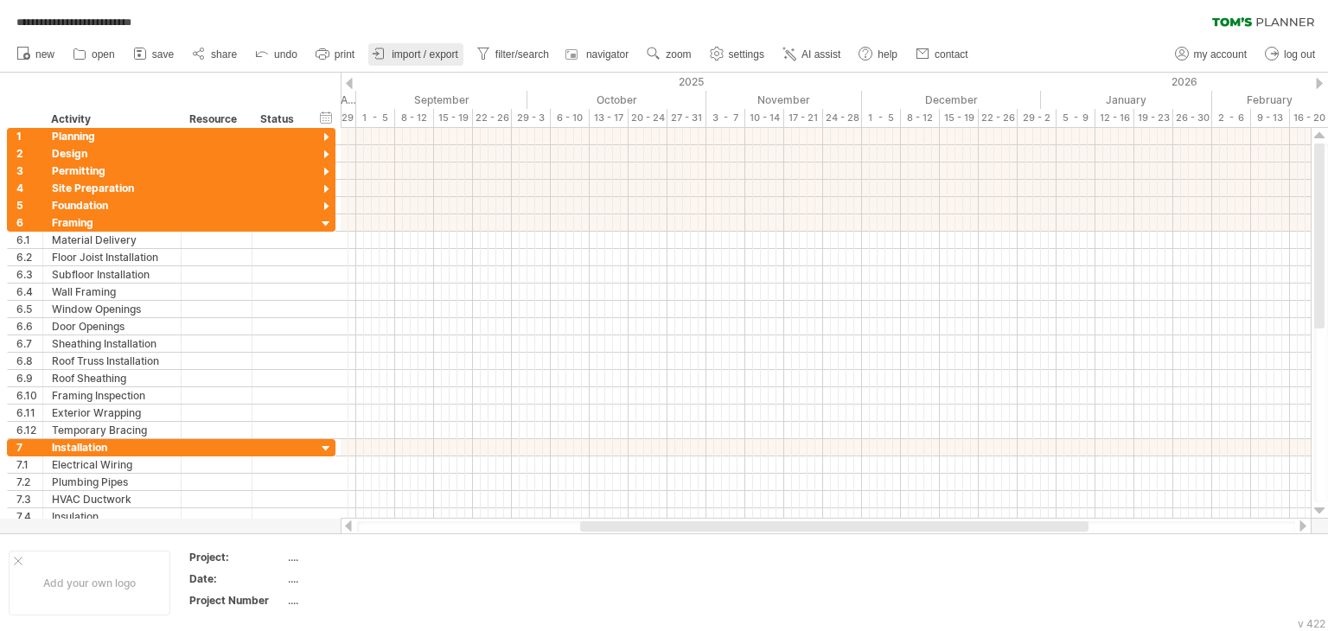
click at [432, 55] on span "import / export" at bounding box center [425, 54] width 67 height 12
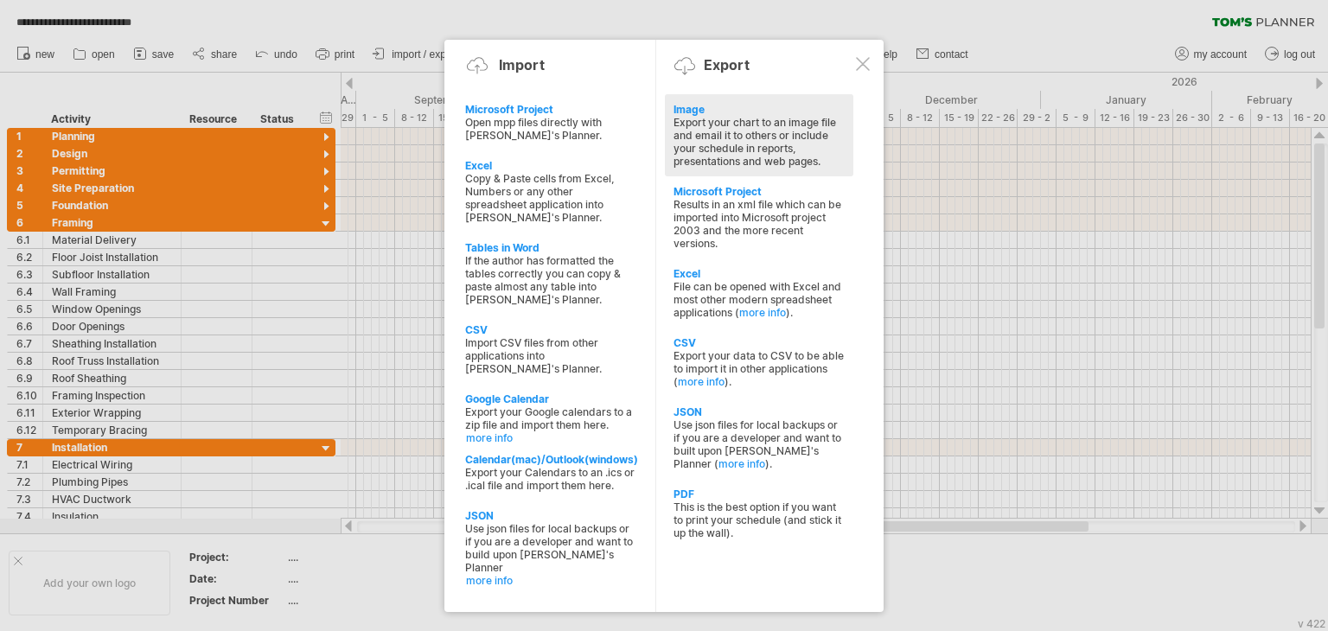
click at [720, 111] on div "Image" at bounding box center [759, 109] width 171 height 13
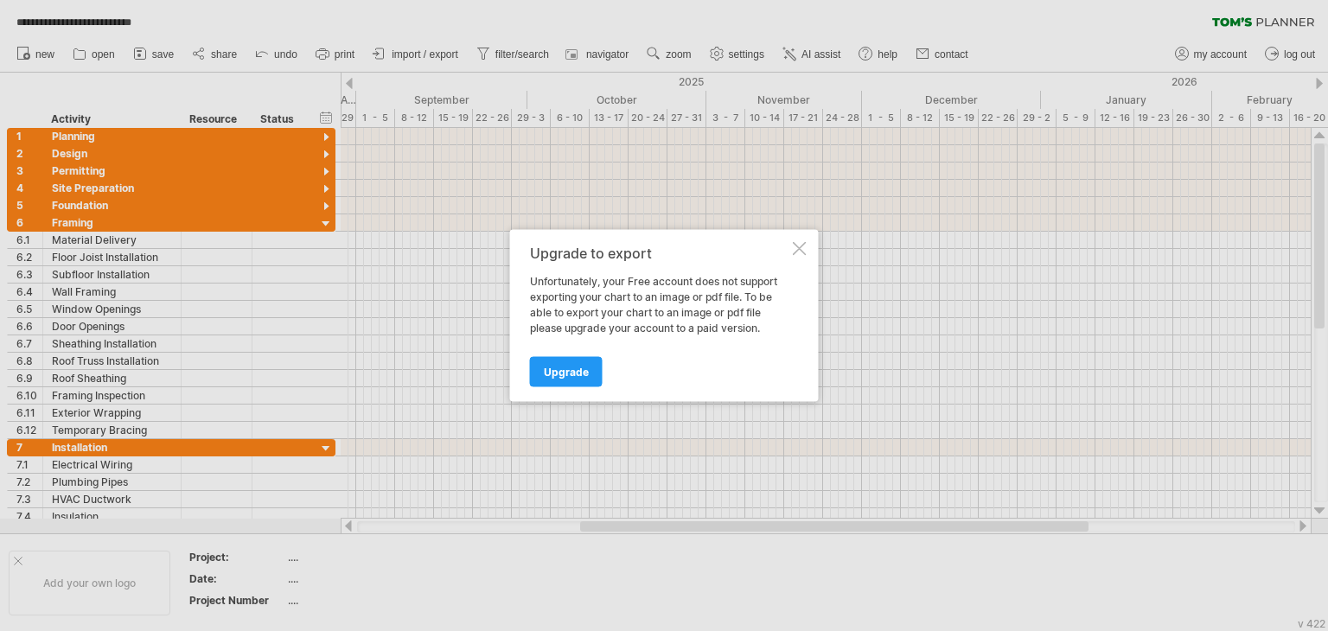
drag, startPoint x: 810, startPoint y: 250, endPoint x: 796, endPoint y: 248, distance: 14.8
click at [806, 249] on div "Upgrade to export Unfortunately, your Free account does not support exporting y…" at bounding box center [664, 316] width 309 height 172
click at [796, 248] on div at bounding box center [800, 249] width 14 height 14
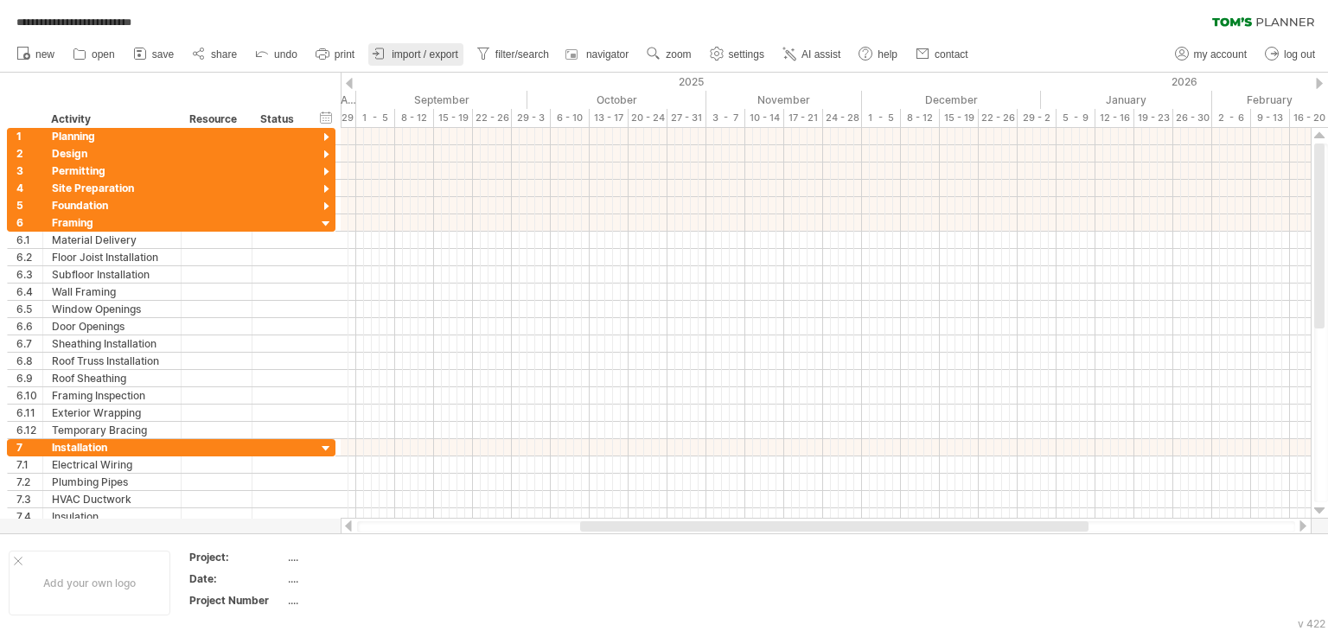
click at [427, 46] on link "import / export" at bounding box center [415, 54] width 95 height 22
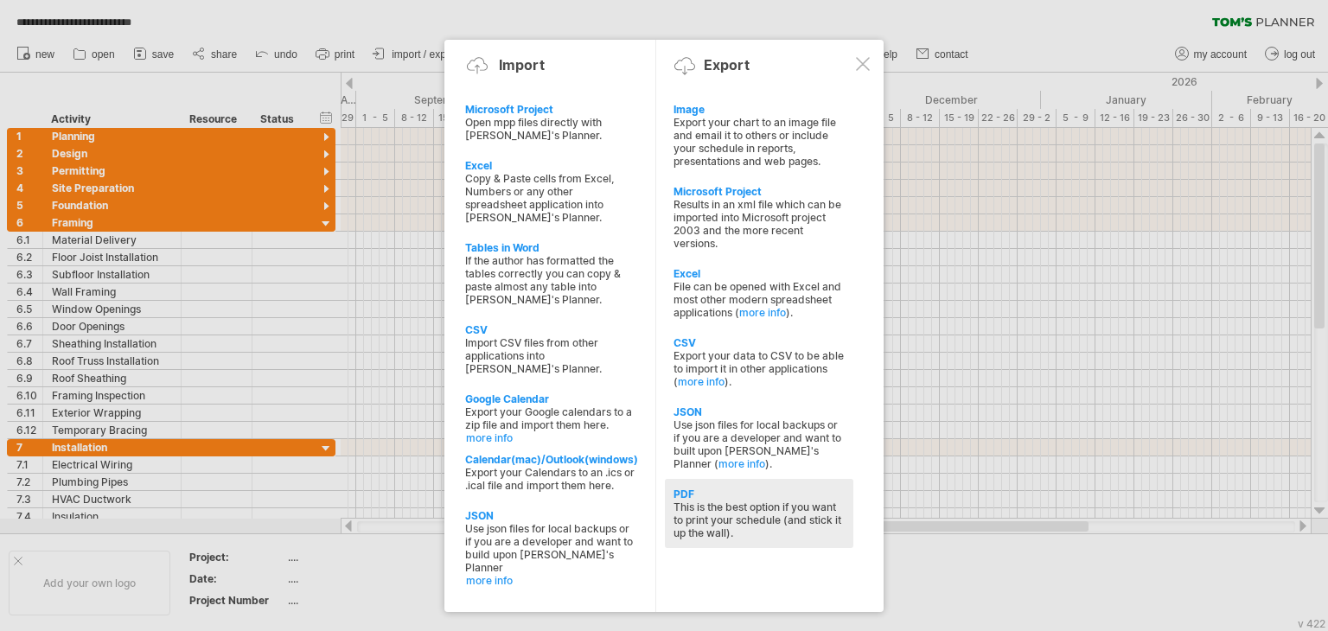
click at [752, 520] on div "This is the best option if you want to print your schedule (and stick it up the…" at bounding box center [759, 520] width 171 height 39
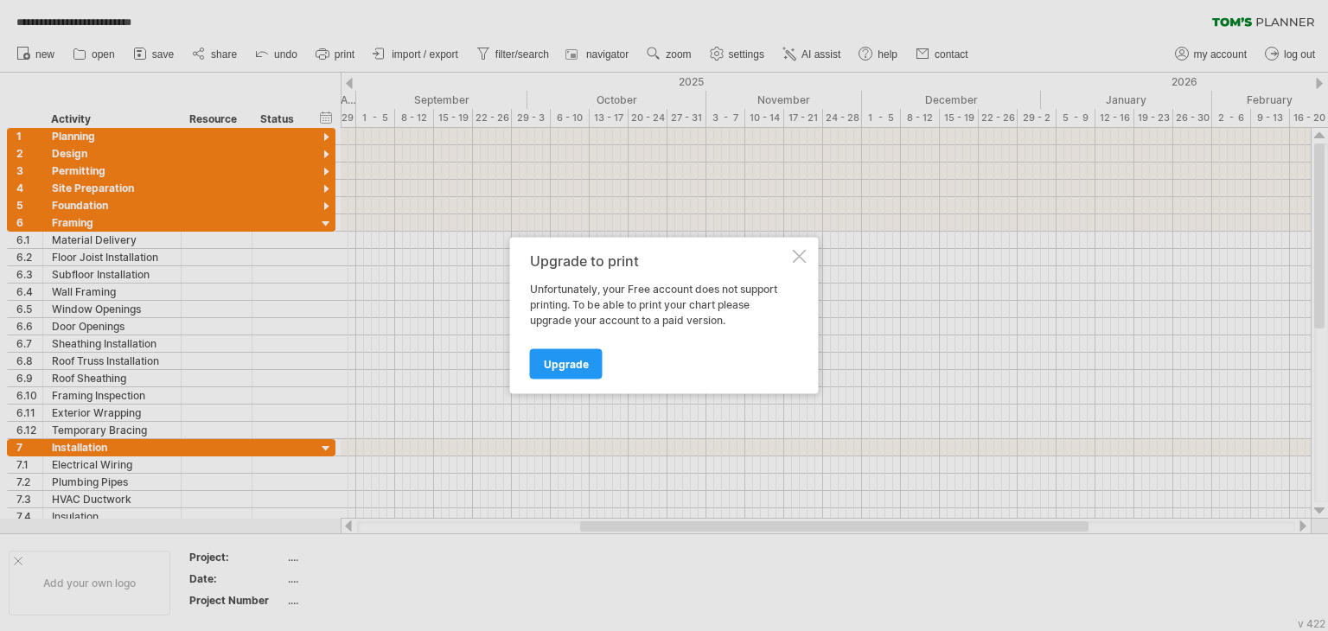
click at [798, 252] on div at bounding box center [800, 257] width 14 height 14
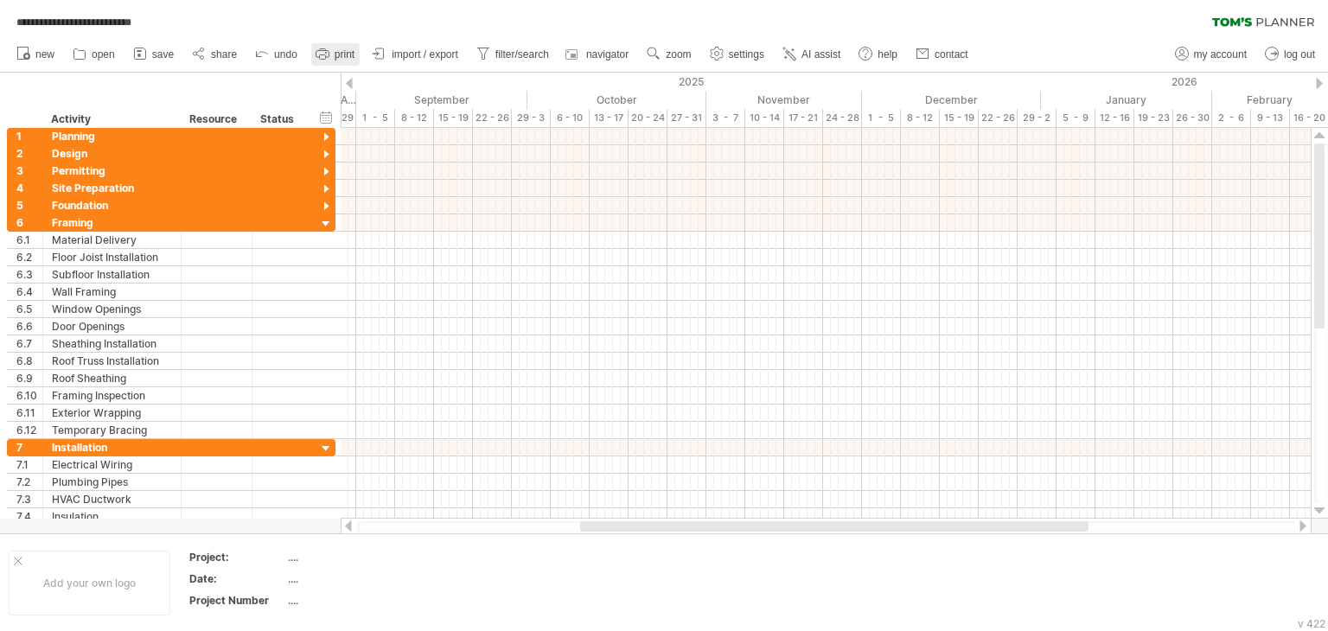
click at [322, 51] on icon at bounding box center [322, 53] width 17 height 17
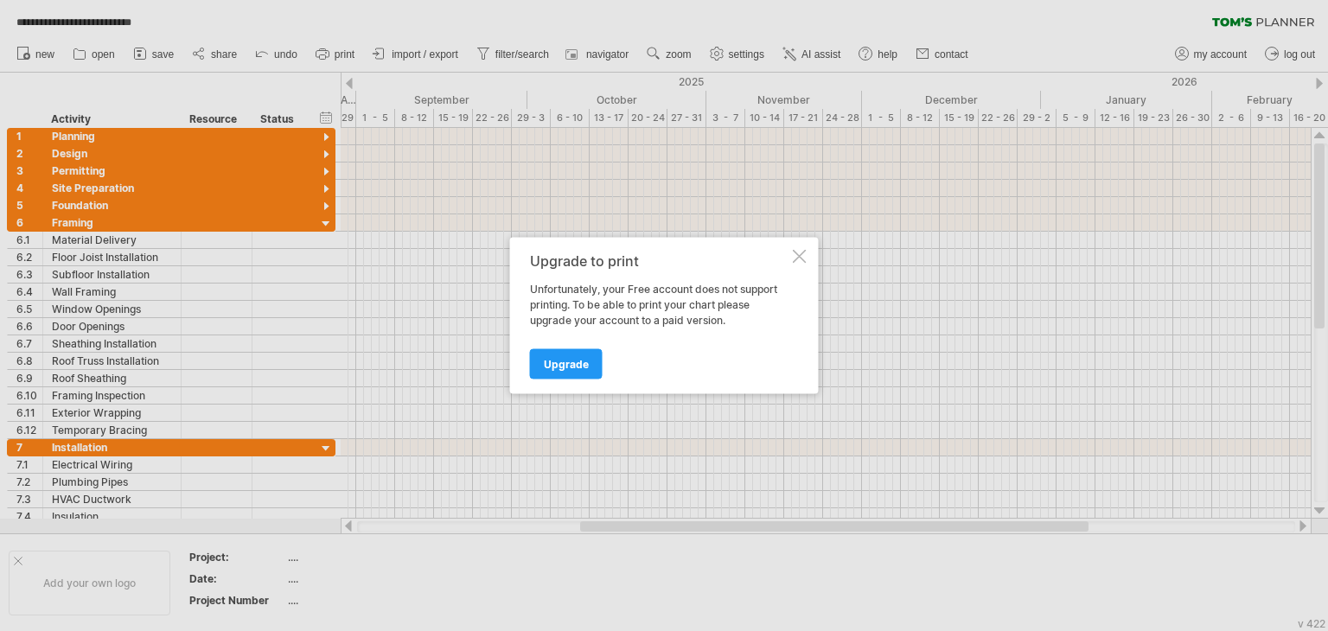
click at [804, 257] on div at bounding box center [800, 257] width 14 height 14
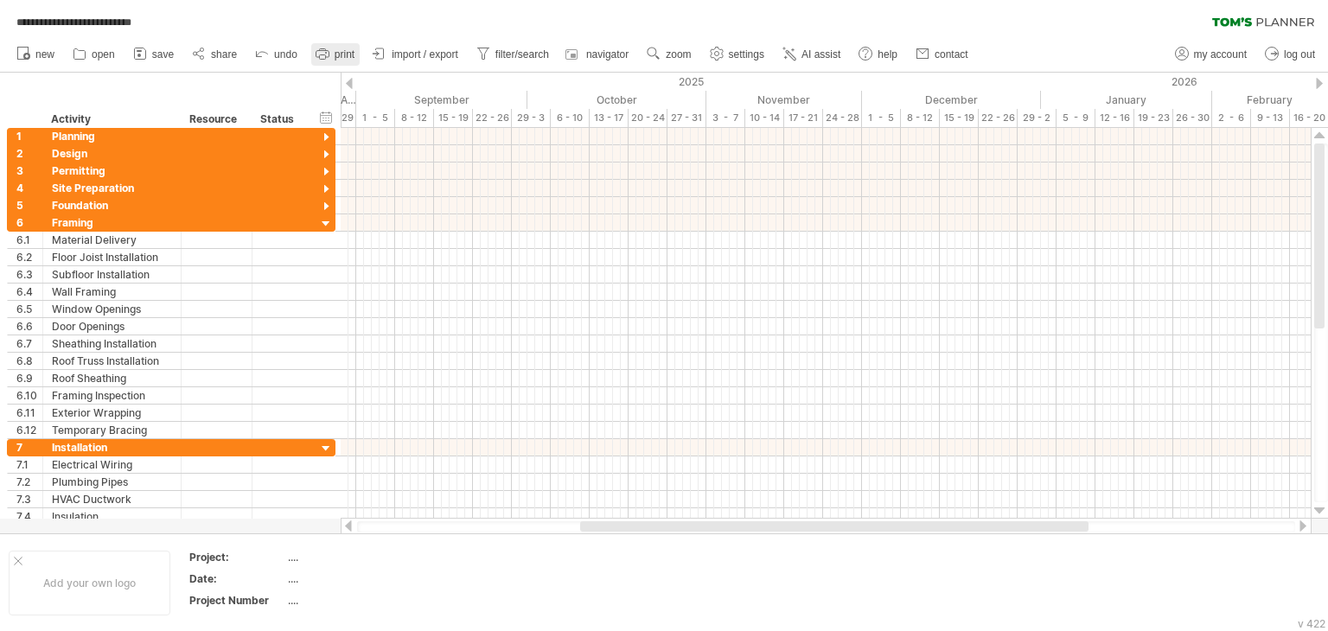
click at [360, 61] on link "print" at bounding box center [335, 54] width 48 height 22
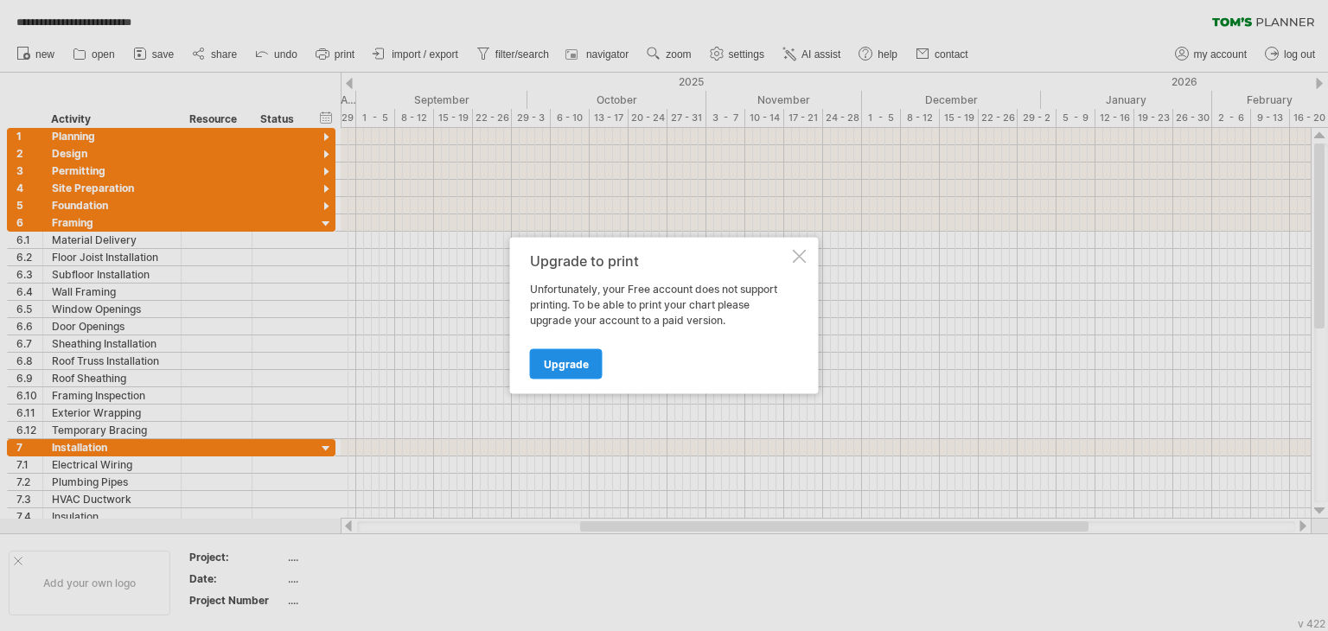
click at [588, 350] on link "Upgrade" at bounding box center [566, 364] width 73 height 30
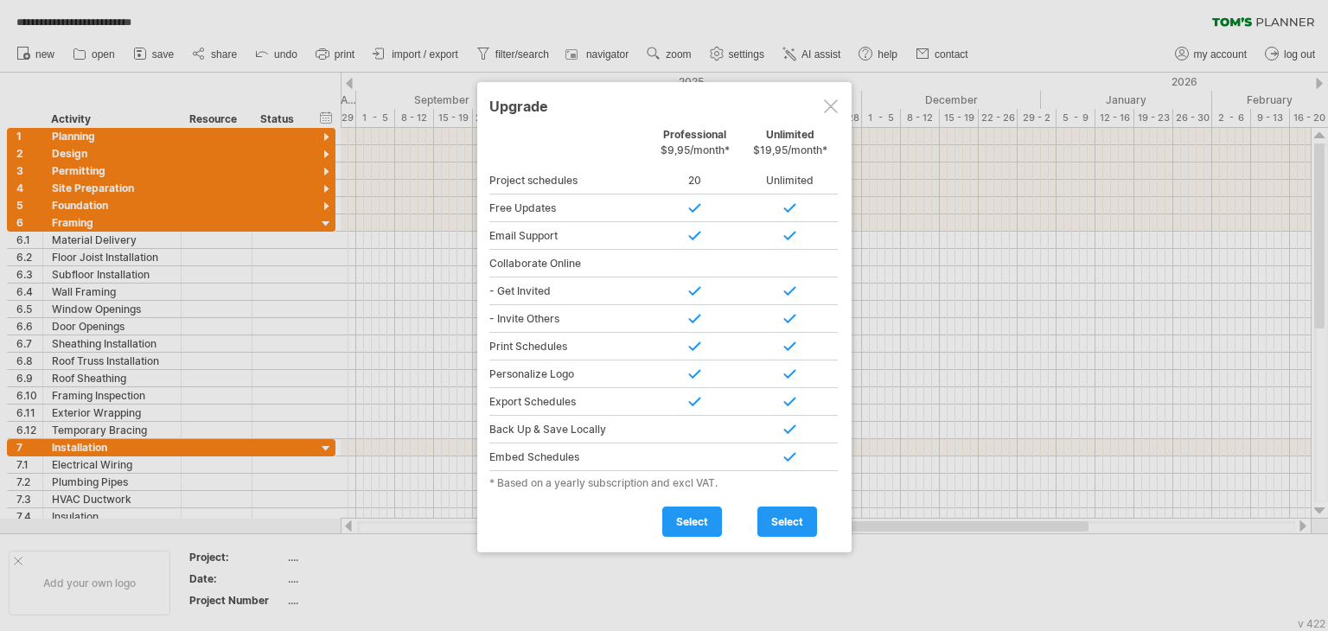
click at [830, 101] on div at bounding box center [831, 106] width 14 height 14
